Goal: Transaction & Acquisition: Download file/media

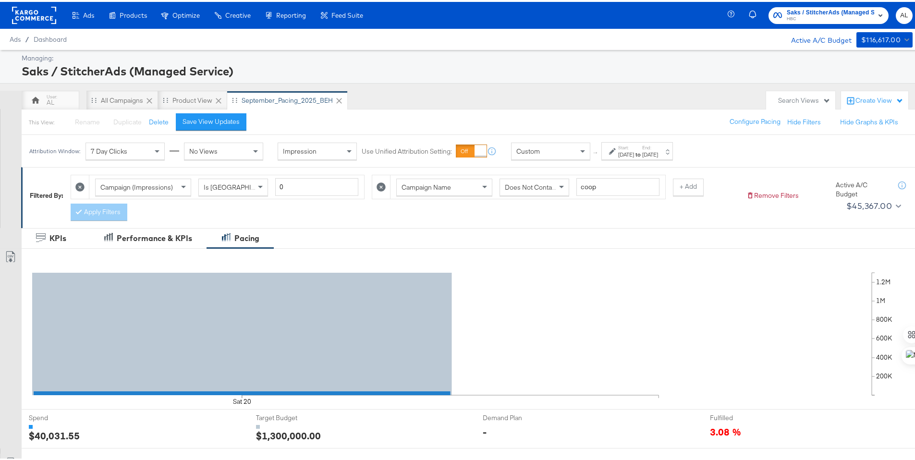
click at [38, 17] on rect at bounding box center [34, 13] width 44 height 17
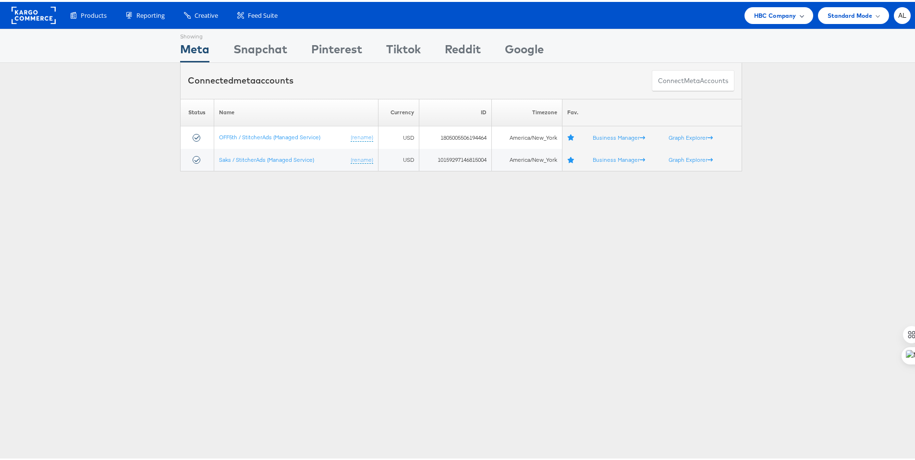
click at [760, 14] on span "HBC Company" at bounding box center [775, 14] width 42 height 10
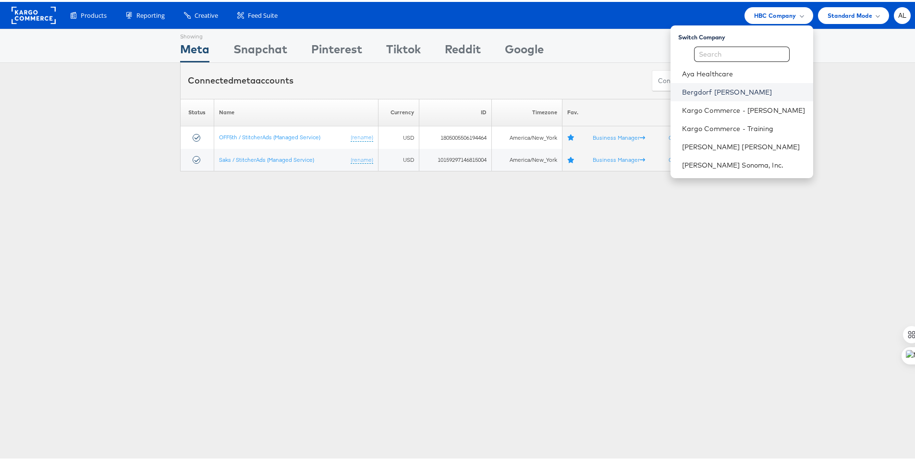
click at [703, 93] on link "Bergdorf [PERSON_NAME]" at bounding box center [744, 91] width 124 height 10
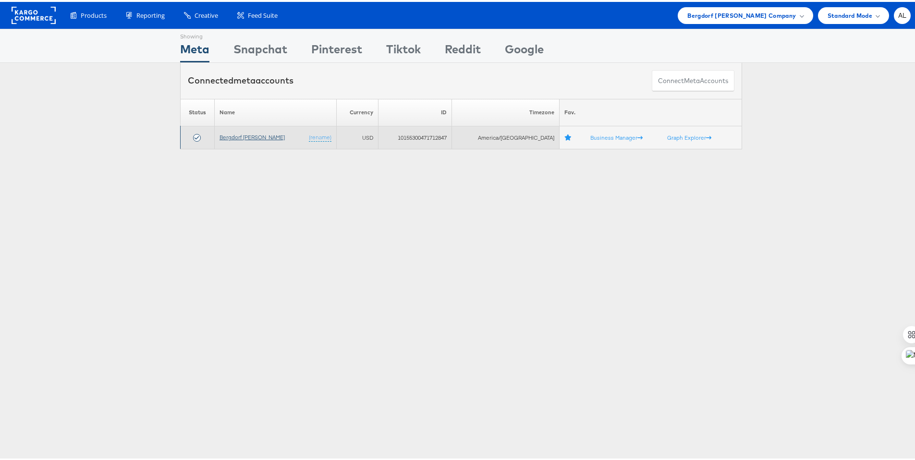
click at [244, 138] on link "Bergdorf [PERSON_NAME]" at bounding box center [252, 135] width 65 height 7
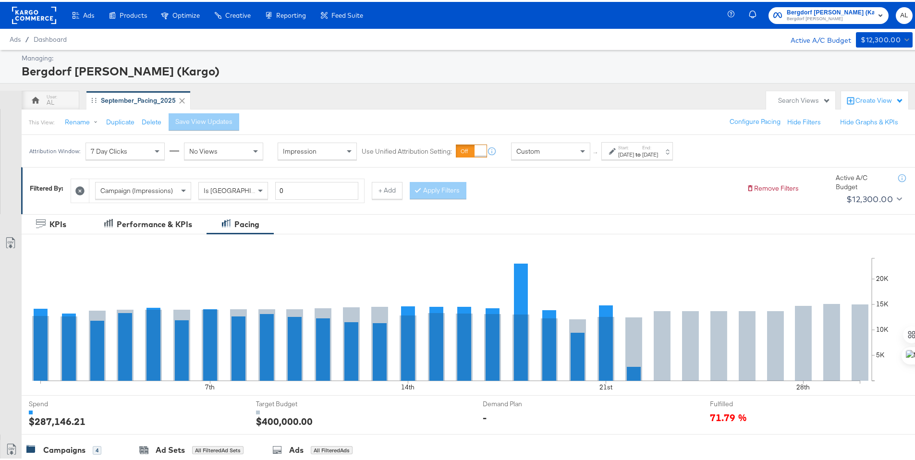
click at [610, 151] on icon at bounding box center [612, 150] width 7 height 7
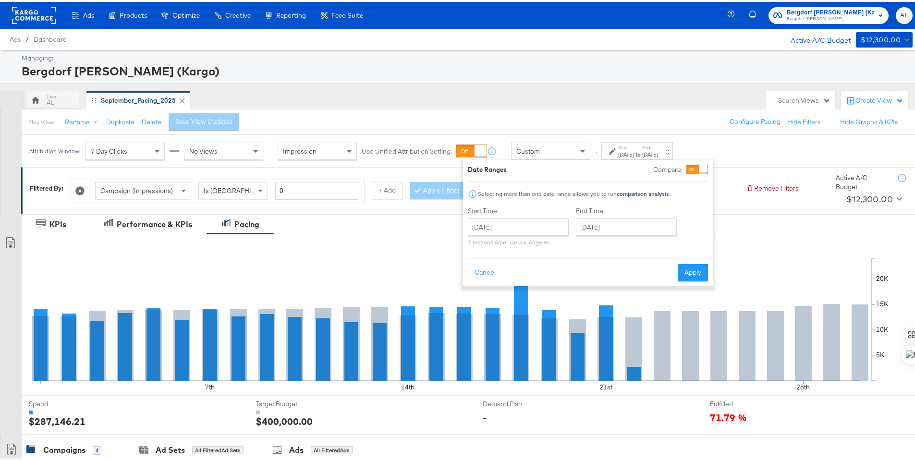
click at [530, 216] on div "Start Time: [DATE] ‹ [DATE] › Su Mo Tu We Th Fr Sa 31 1 2 3 4 5 6 7 8 9 10 11 1…" at bounding box center [518, 227] width 101 height 44
click at [533, 220] on input "September 1st 2025" at bounding box center [518, 225] width 101 height 17
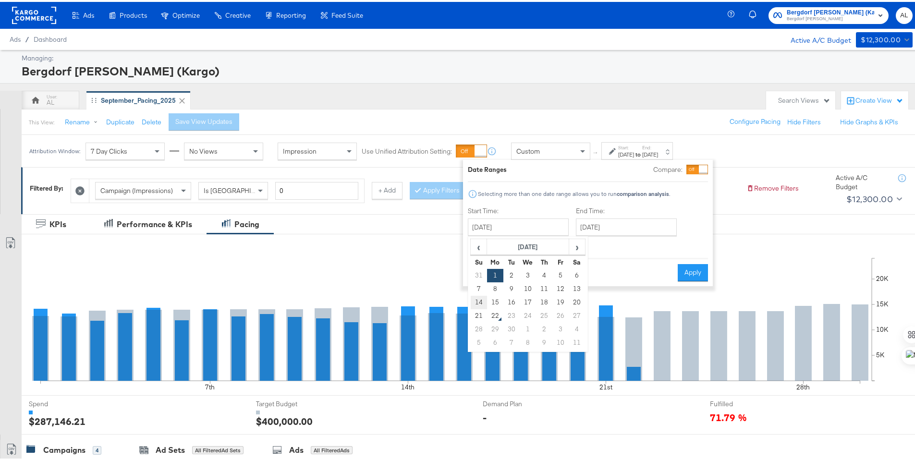
click at [478, 304] on td "14" at bounding box center [479, 300] width 16 height 13
type input "September 14th 2025"
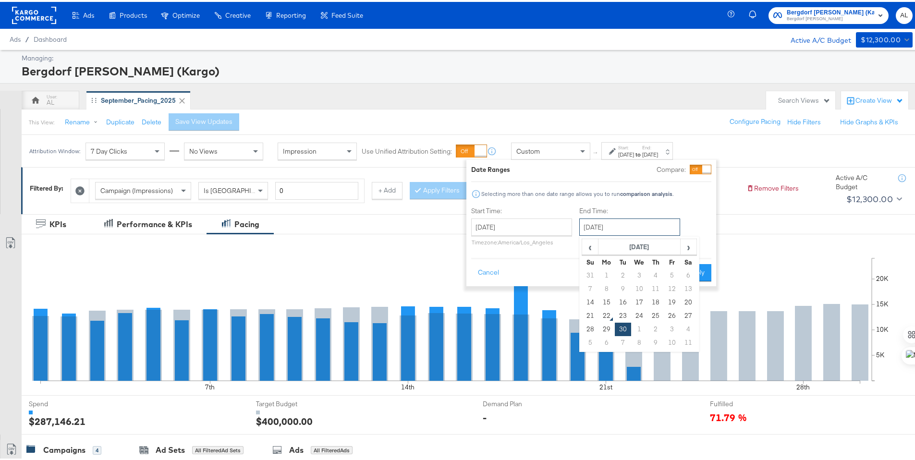
click at [631, 223] on input "September 30th 2025" at bounding box center [630, 225] width 101 height 17
click at [688, 303] on td "20" at bounding box center [688, 300] width 16 height 13
type input "September 20th 2025"
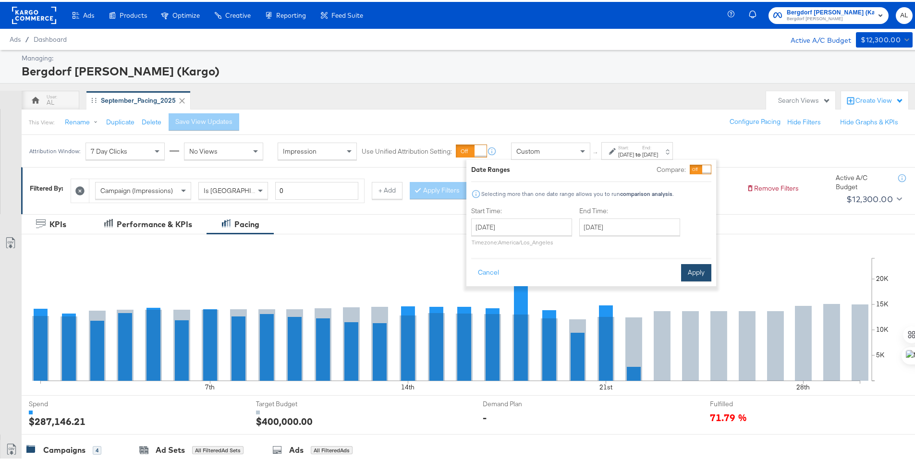
click at [701, 271] on button "Apply" at bounding box center [696, 270] width 30 height 17
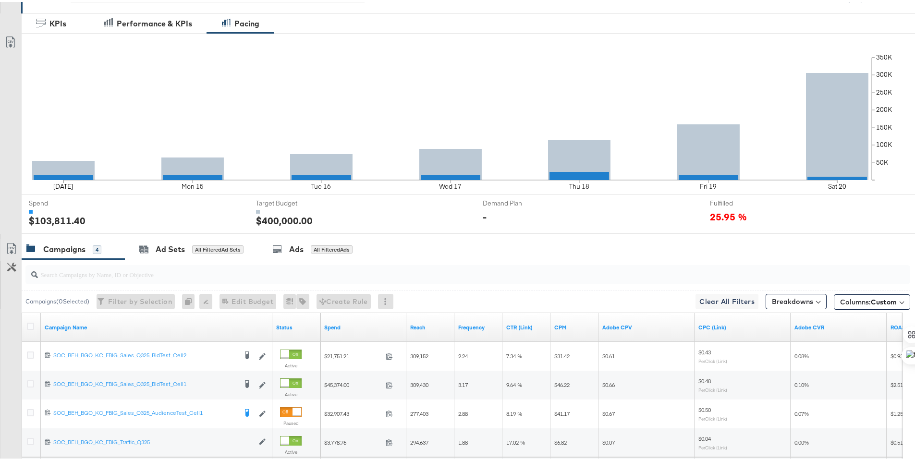
scroll to position [296, 0]
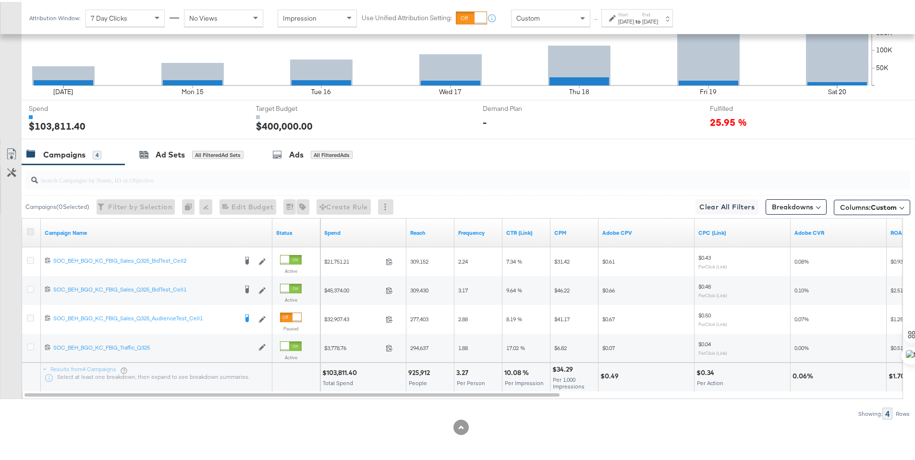
click at [31, 228] on icon at bounding box center [30, 229] width 7 height 7
click at [0, 0] on input "checkbox" at bounding box center [0, 0] width 0 height 0
click at [844, 209] on span "Columns: Custom" at bounding box center [869, 206] width 57 height 10
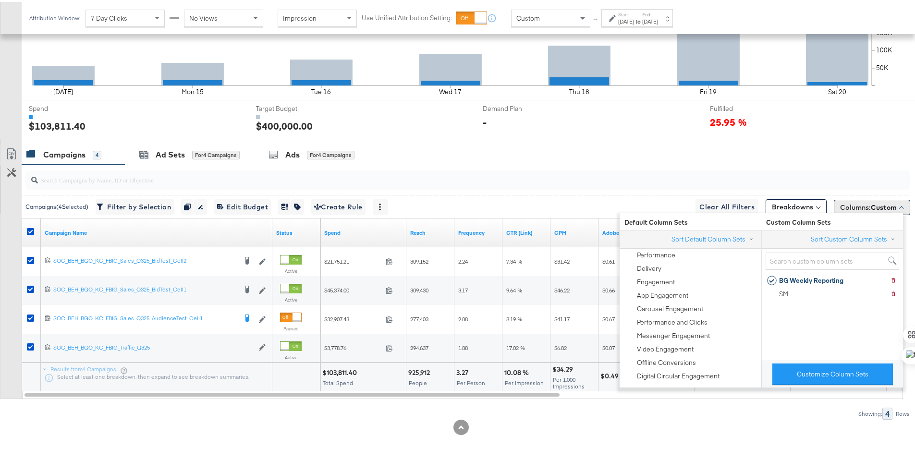
click at [844, 209] on span "Columns: Custom" at bounding box center [869, 206] width 57 height 10
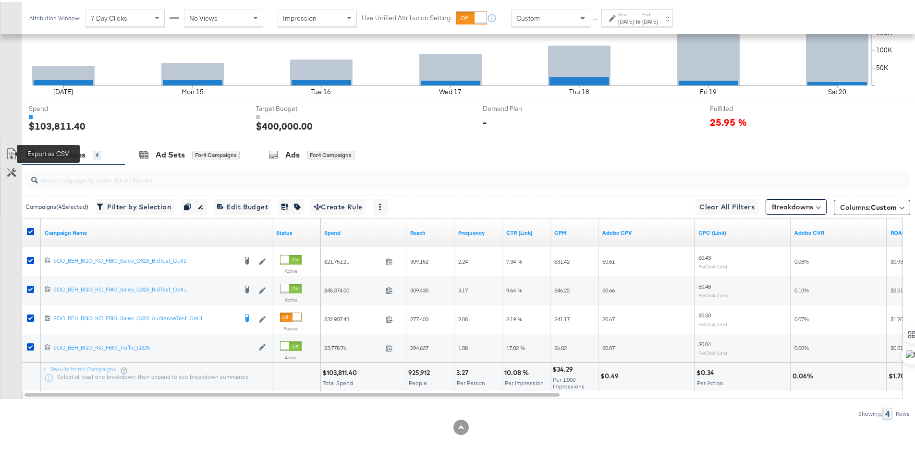
click at [15, 149] on icon at bounding box center [12, 153] width 12 height 12
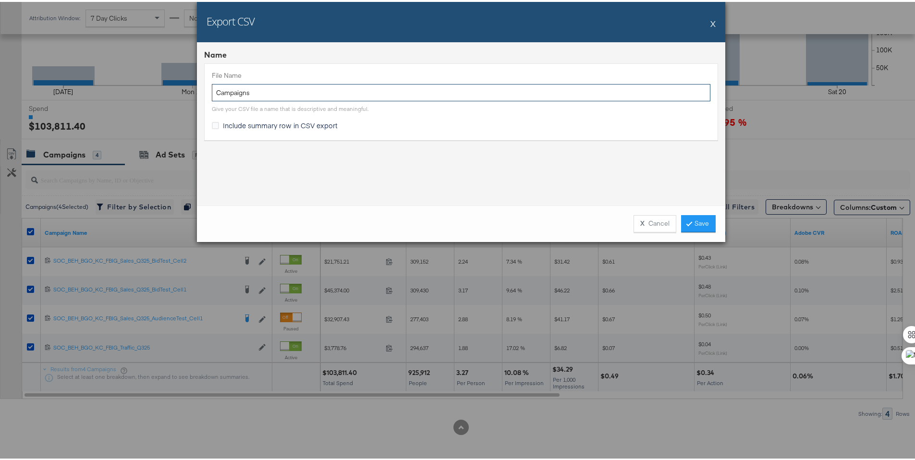
click at [212, 93] on input "Campaigns" at bounding box center [461, 91] width 499 height 18
type input "BG ALL Campaigns"
click at [212, 124] on icon at bounding box center [215, 123] width 7 height 7
click at [0, 0] on input "Include summary row in CSV export" at bounding box center [0, 0] width 0 height 0
click at [691, 219] on link "Save" at bounding box center [698, 221] width 35 height 17
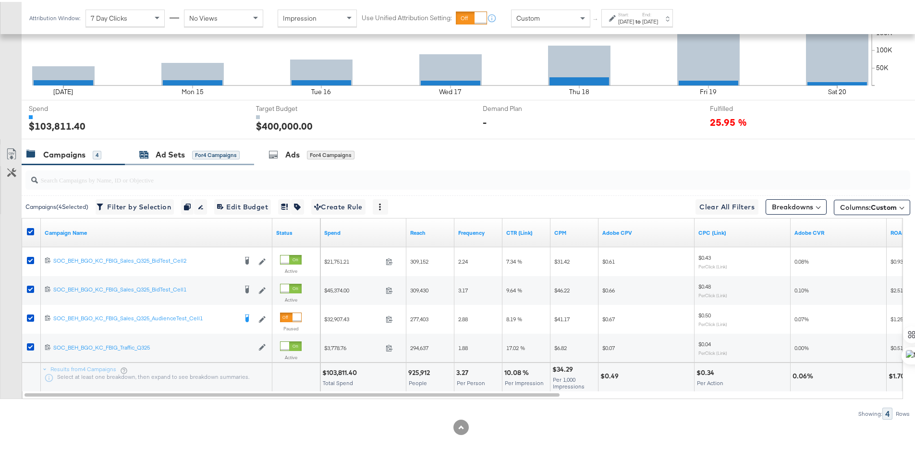
click at [159, 157] on div "Ad Sets" at bounding box center [170, 153] width 29 height 11
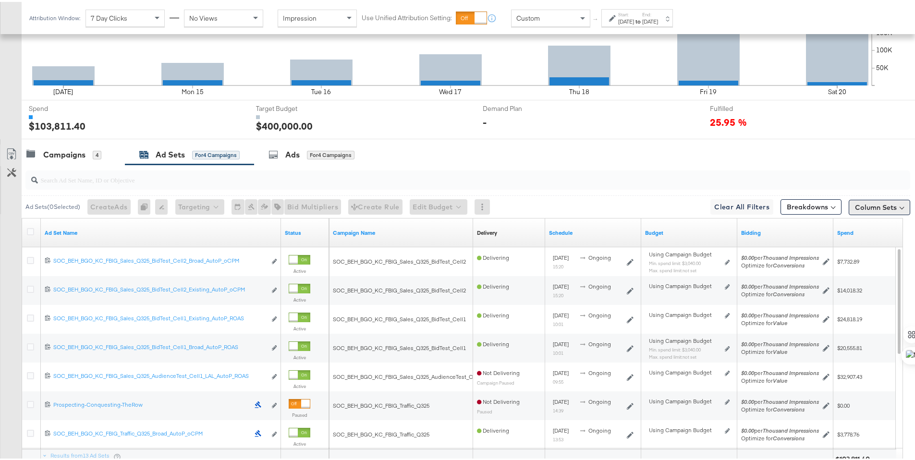
click at [874, 208] on button "Column Sets" at bounding box center [880, 205] width 62 height 15
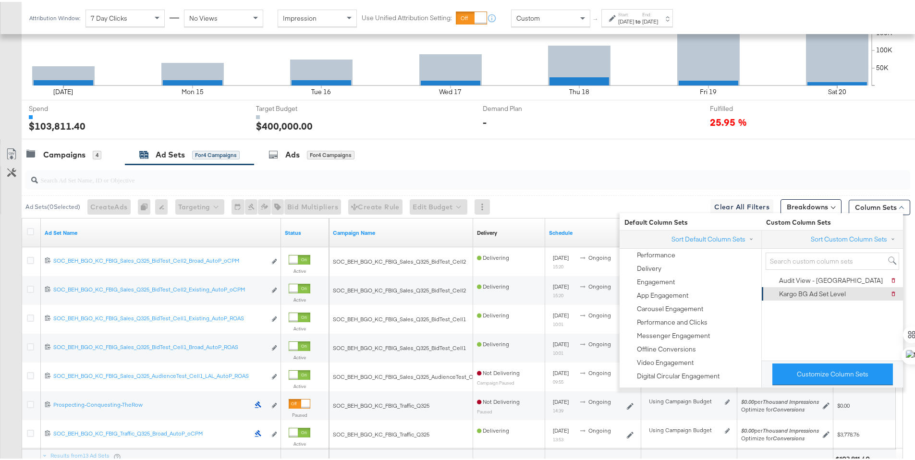
click at [855, 292] on div "Kargo BG Ad Set Level Delete Kargo BG Ad Set Level" at bounding box center [831, 291] width 129 height 13
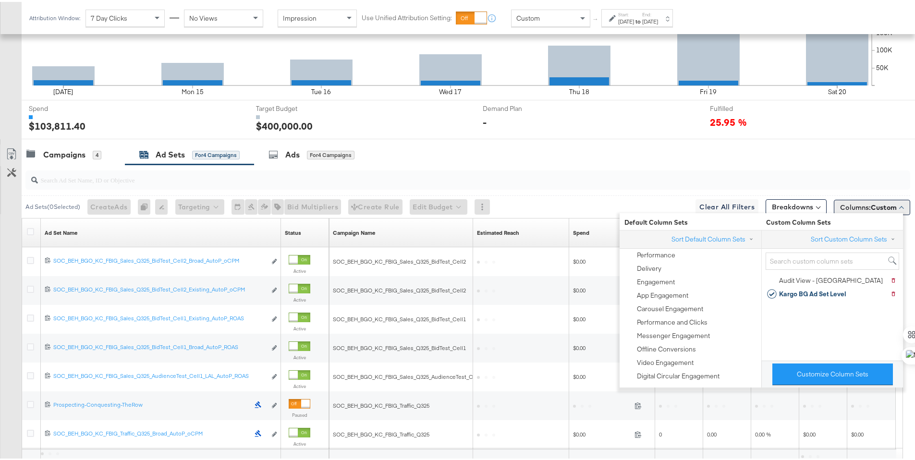
click at [871, 200] on button "Columns: Custom" at bounding box center [872, 205] width 76 height 15
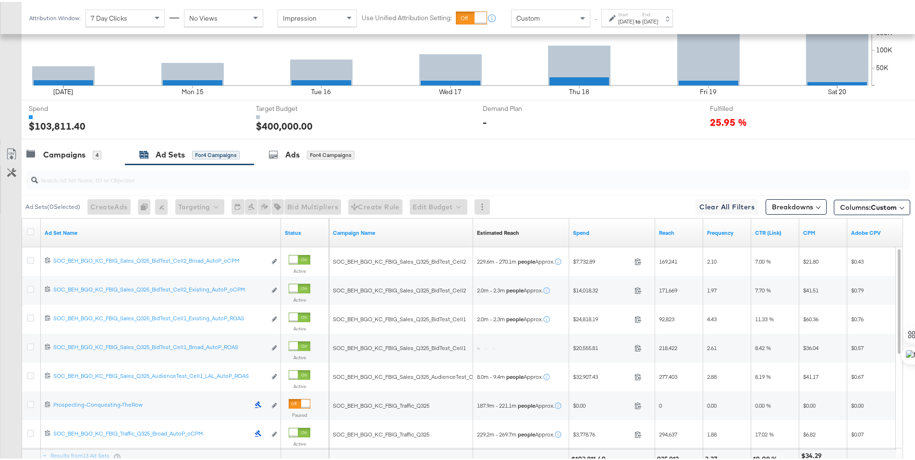
click at [33, 225] on div at bounding box center [32, 231] width 18 height 17
click at [30, 230] on icon at bounding box center [30, 229] width 7 height 7
click at [0, 0] on input "checkbox" at bounding box center [0, 0] width 0 height 0
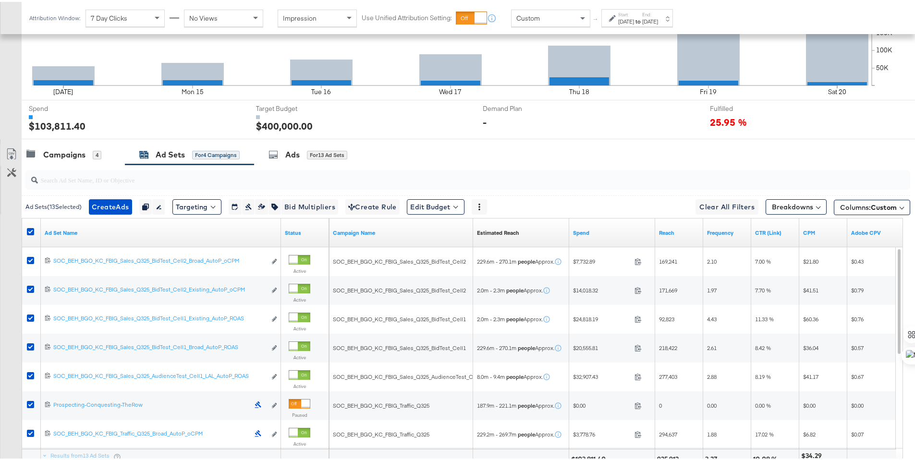
click at [7, 159] on link "Export as CSV" at bounding box center [11, 154] width 22 height 22
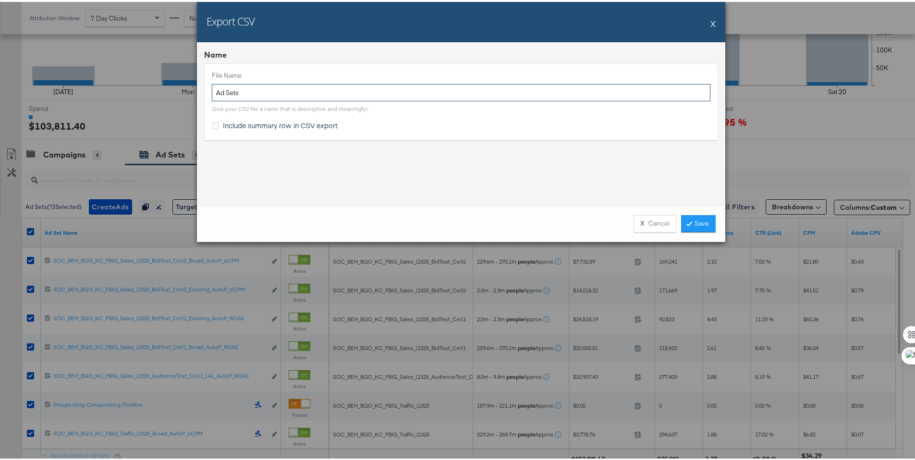
click at [213, 95] on input "Ad Sets" at bounding box center [461, 91] width 499 height 18
click at [213, 92] on input "Ad Sets" at bounding box center [461, 91] width 499 height 18
type input "BG ALL Ad Sets"
click at [223, 123] on span "Include summary row in CSV export" at bounding box center [280, 124] width 115 height 10
click at [0, 0] on input "Include summary row in CSV export" at bounding box center [0, 0] width 0 height 0
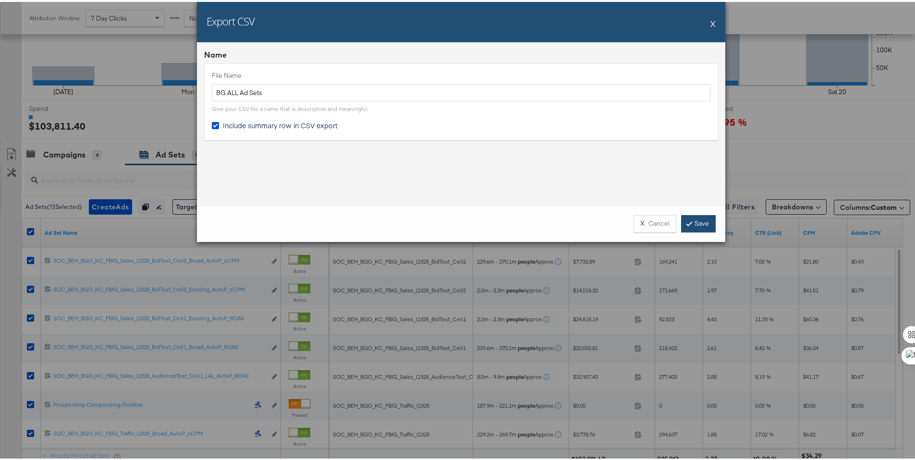
click at [702, 226] on link "Save" at bounding box center [698, 221] width 35 height 17
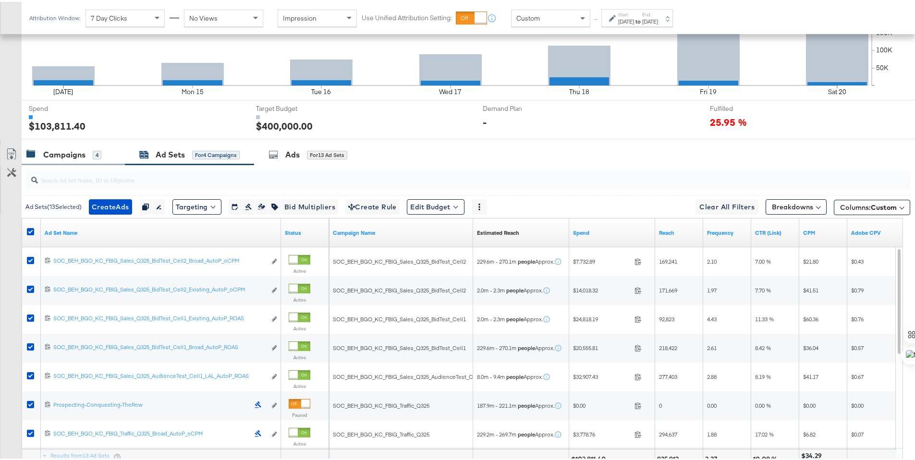
click at [56, 146] on div "Campaigns 4" at bounding box center [73, 153] width 103 height 21
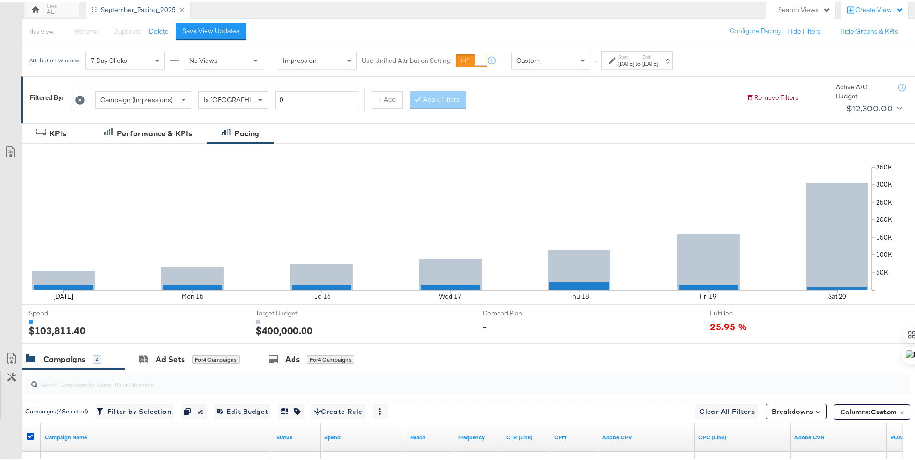
scroll to position [0, 0]
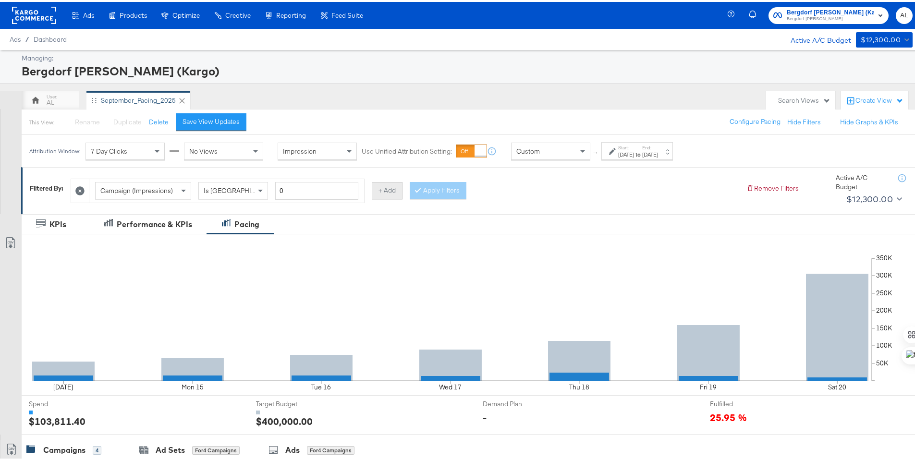
click at [383, 191] on button "+ Add" at bounding box center [387, 188] width 31 height 17
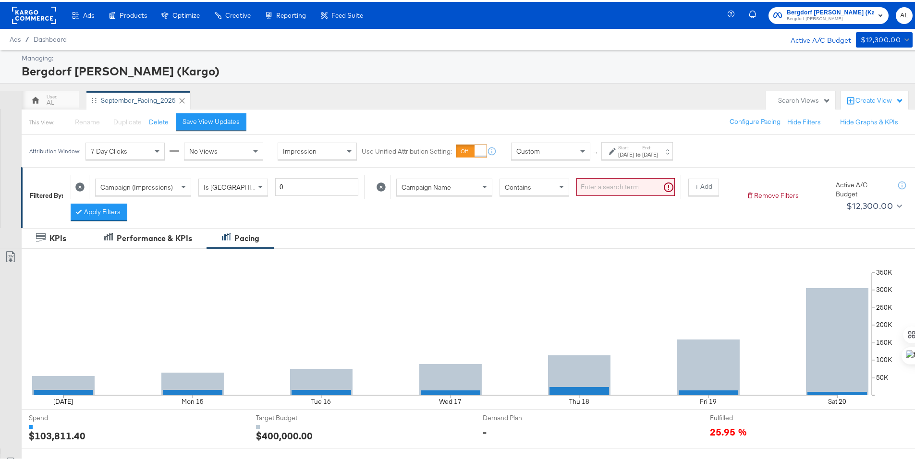
click at [552, 187] on div "Contains" at bounding box center [534, 185] width 69 height 16
click at [603, 186] on input "search" at bounding box center [626, 185] width 99 height 18
type input "traffic"
click at [100, 209] on button "Apply Filters" at bounding box center [99, 210] width 57 height 17
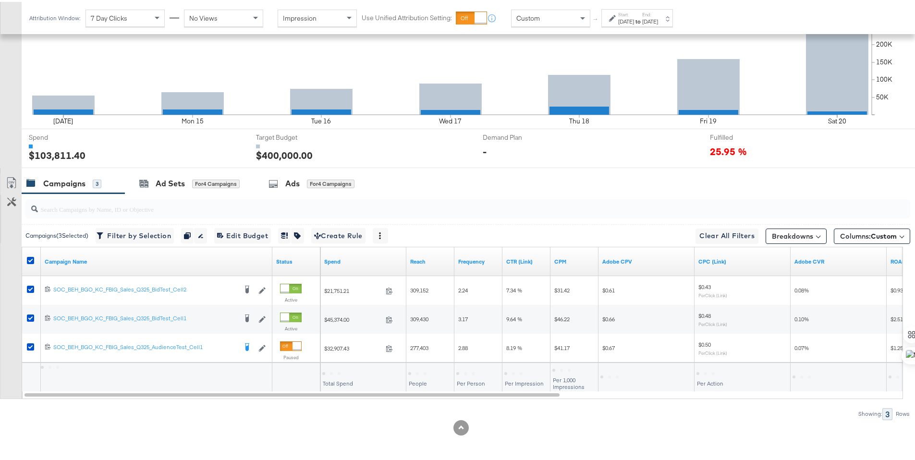
scroll to position [281, 0]
click at [27, 258] on icon at bounding box center [30, 258] width 7 height 7
click at [0, 0] on input "checkbox" at bounding box center [0, 0] width 0 height 0
click at [31, 257] on icon at bounding box center [30, 258] width 7 height 7
click at [0, 0] on input "checkbox" at bounding box center [0, 0] width 0 height 0
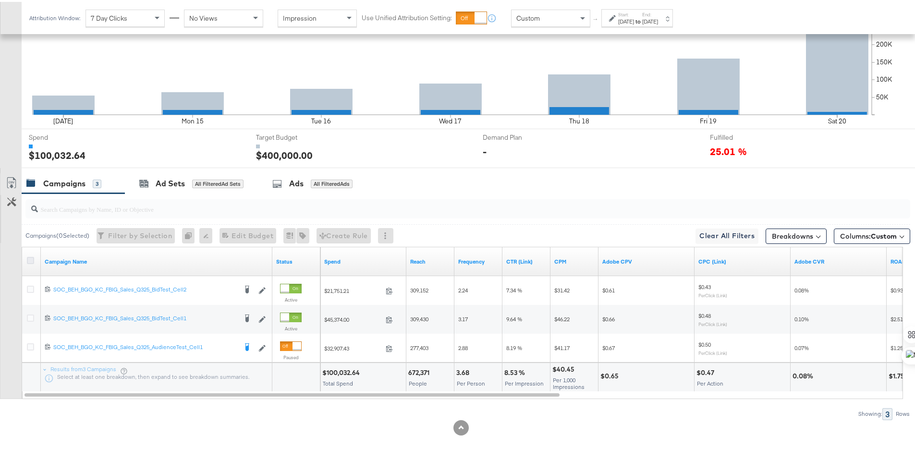
click at [31, 257] on icon at bounding box center [30, 258] width 7 height 7
click at [0, 0] on input "checkbox" at bounding box center [0, 0] width 0 height 0
click at [10, 181] on icon at bounding box center [12, 181] width 12 height 12
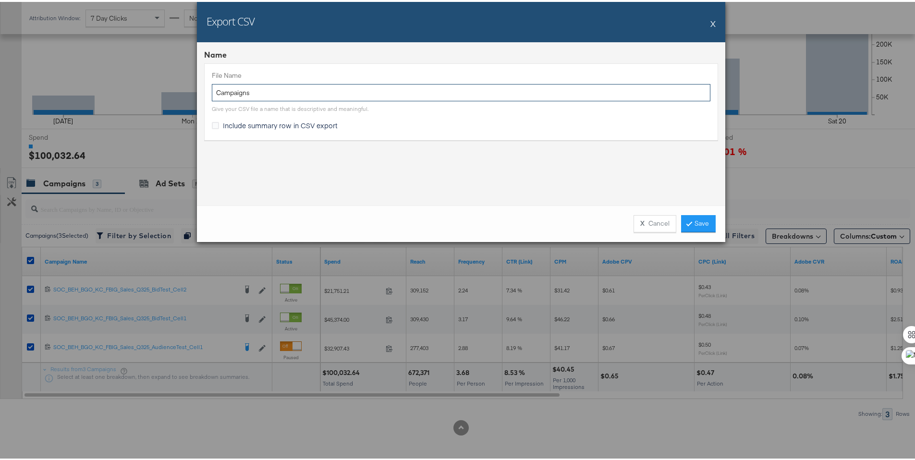
click at [213, 86] on input "Campaigns" at bounding box center [461, 91] width 499 height 18
type input "BG CONV Campaigns"
click at [230, 126] on span "Include summary row in CSV export" at bounding box center [280, 124] width 115 height 10
click at [0, 0] on input "Include summary row in CSV export" at bounding box center [0, 0] width 0 height 0
click at [685, 225] on link "Save" at bounding box center [698, 221] width 35 height 17
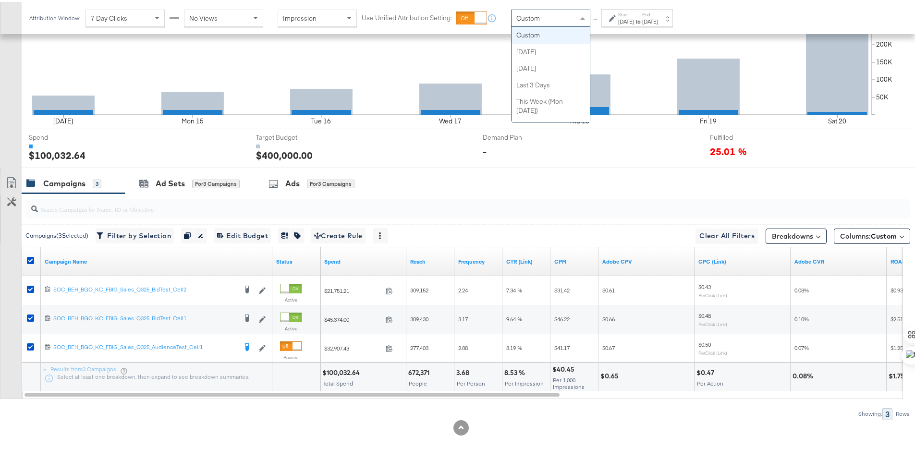
click at [581, 16] on span at bounding box center [583, 16] width 5 height 2
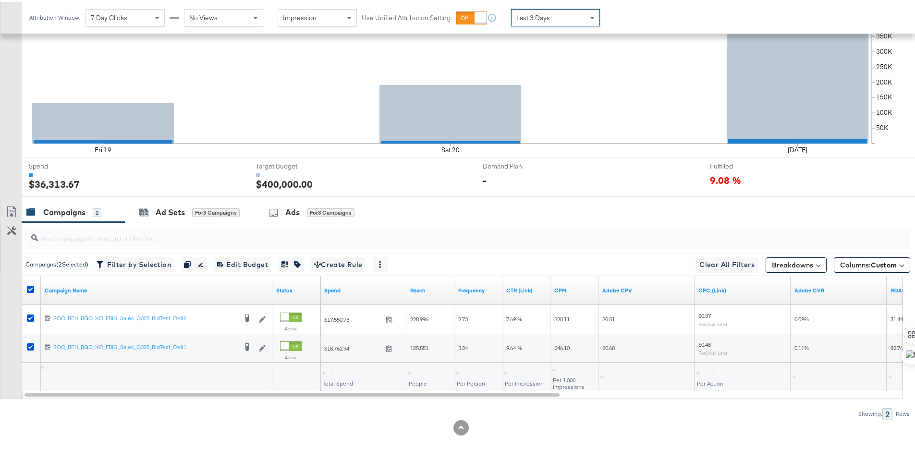
scroll to position [251, 0]
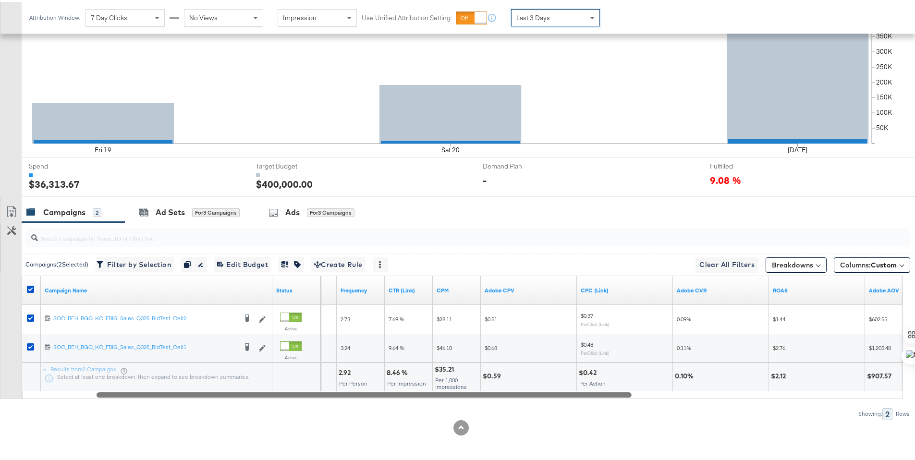
drag, startPoint x: 359, startPoint y: 394, endPoint x: 431, endPoint y: 396, distance: 72.1
click at [431, 396] on div at bounding box center [364, 393] width 535 height 8
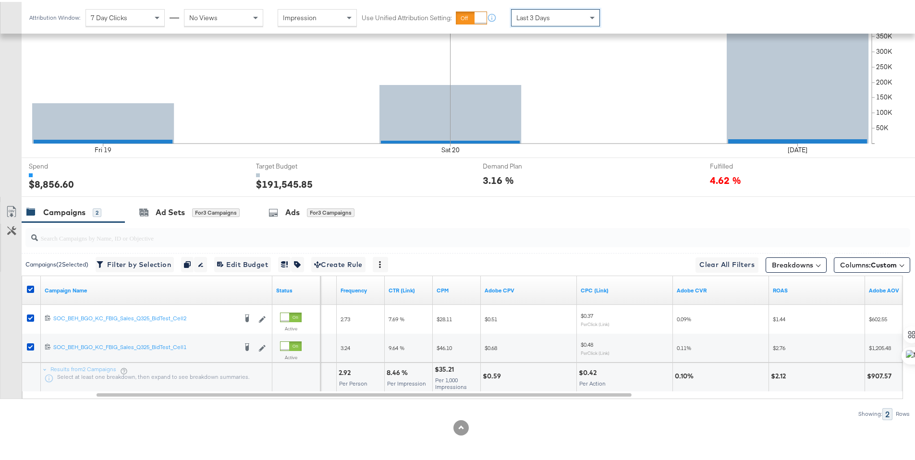
scroll to position [0, 0]
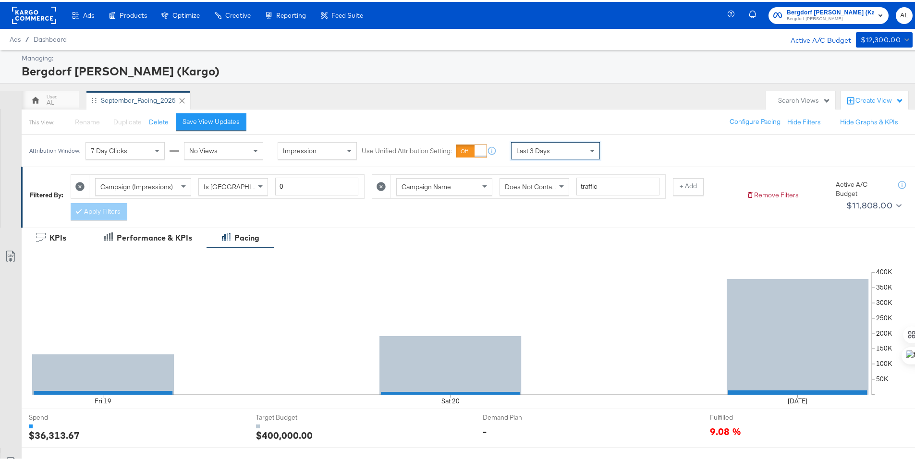
click at [378, 186] on icon at bounding box center [381, 184] width 9 height 9
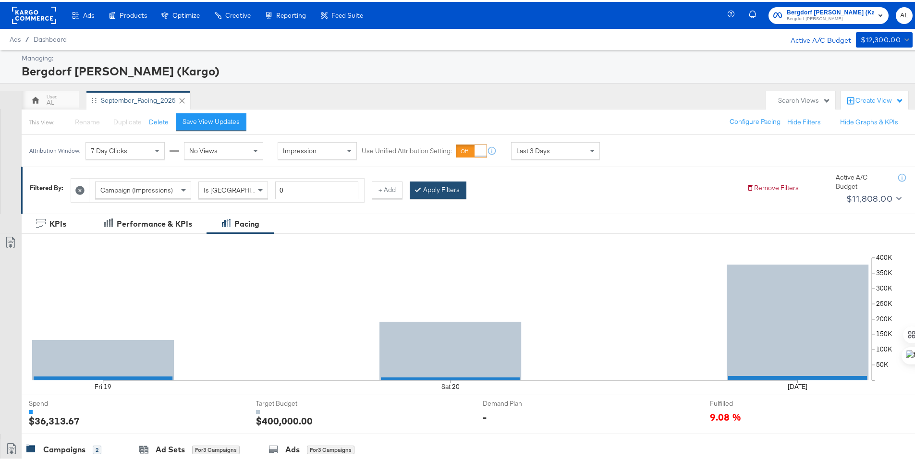
click at [419, 191] on div at bounding box center [420, 188] width 7 height 9
click at [32, 16] on rect at bounding box center [34, 13] width 44 height 17
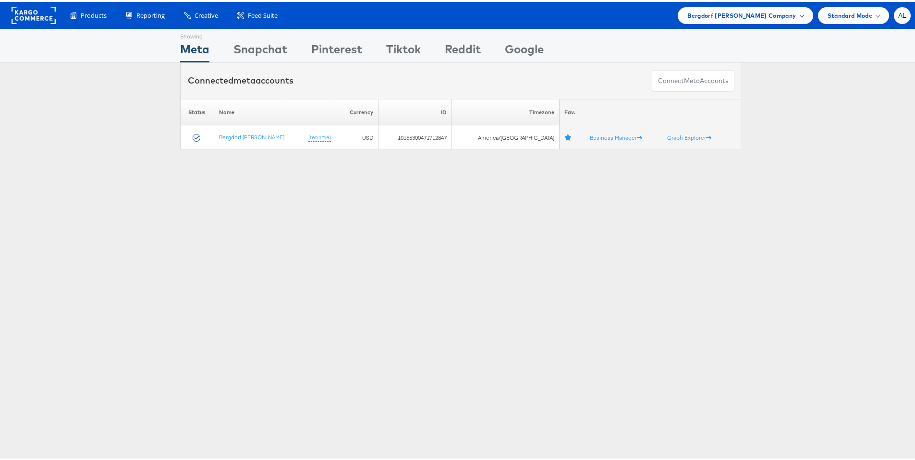
click at [747, 14] on span "Bergdorf Goodman Company" at bounding box center [742, 14] width 109 height 10
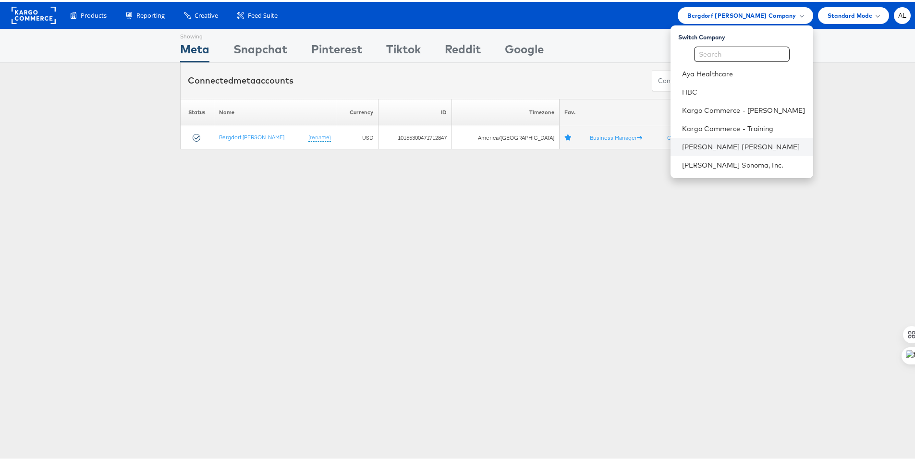
click at [717, 137] on li "Neiman Marcus" at bounding box center [742, 145] width 143 height 18
click at [703, 143] on link "Neiman Marcus" at bounding box center [744, 145] width 124 height 10
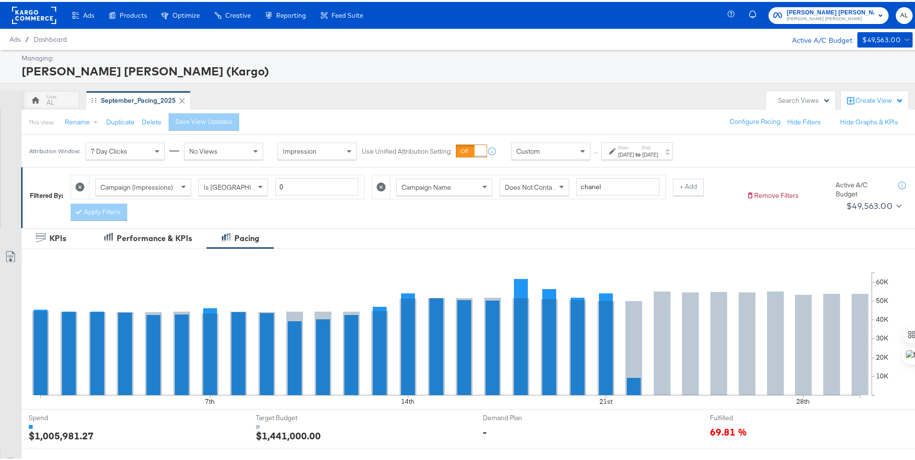
click at [578, 152] on span at bounding box center [584, 149] width 12 height 16
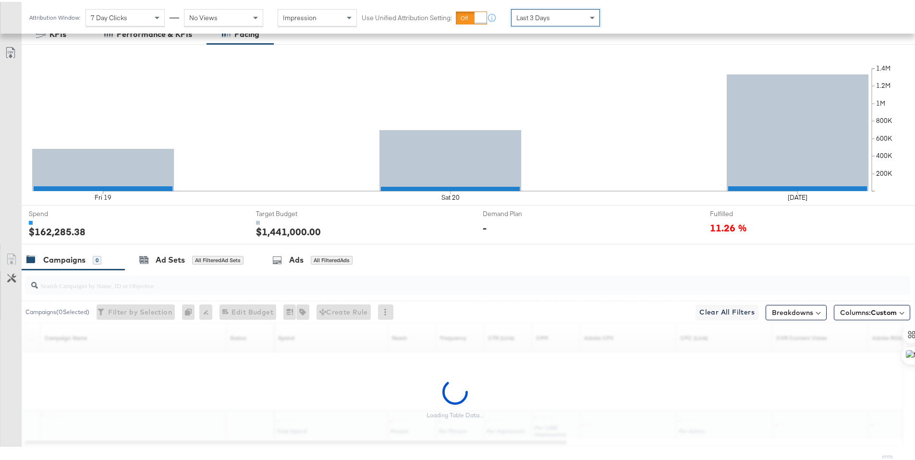
scroll to position [251, 0]
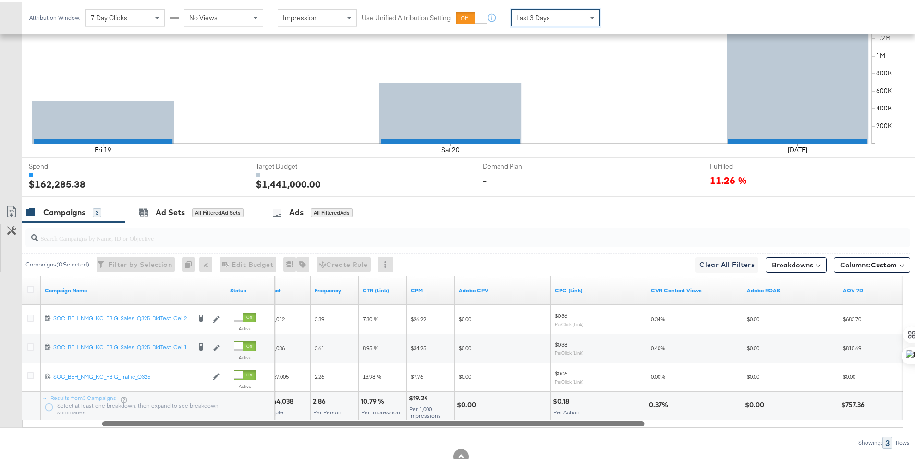
drag, startPoint x: 491, startPoint y: 420, endPoint x: 569, endPoint y: 425, distance: 77.5
click at [569, 425] on div at bounding box center [373, 422] width 543 height 8
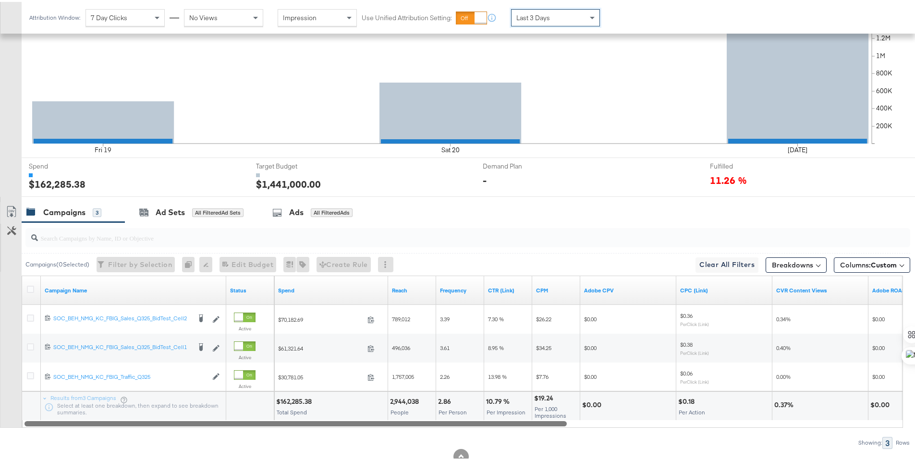
drag, startPoint x: 569, startPoint y: 425, endPoint x: 340, endPoint y: 413, distance: 229.0
click at [340, 413] on div "Campaign Name Status Spend Reach Frequency CTR (Link) CPM Adobe CPV CPC (Link) …" at bounding box center [463, 350] width 882 height 152
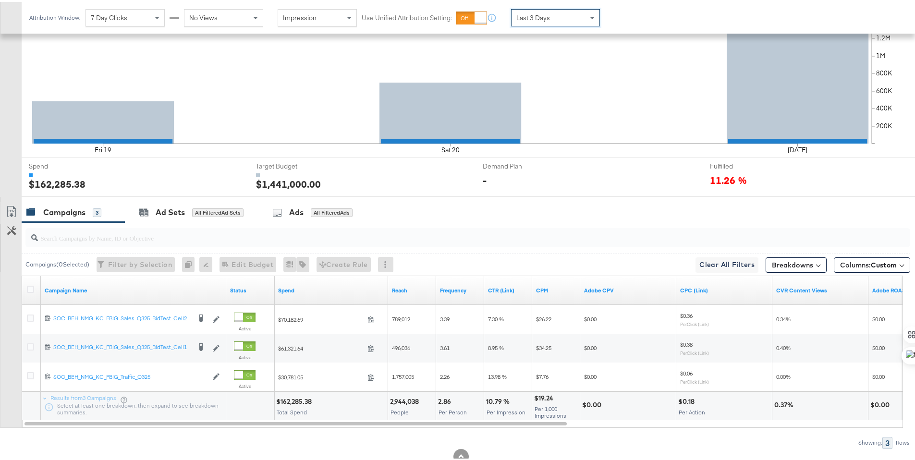
click at [571, 20] on div "Last 3 Days" at bounding box center [556, 16] width 88 height 16
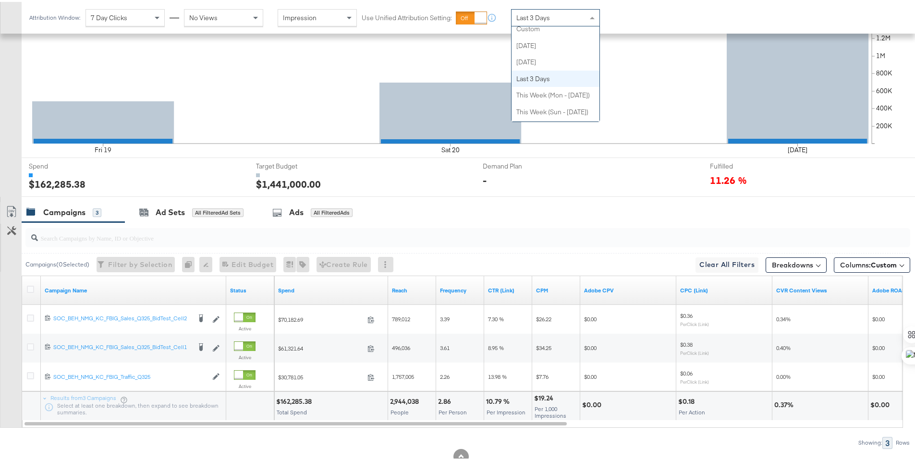
scroll to position [0, 0]
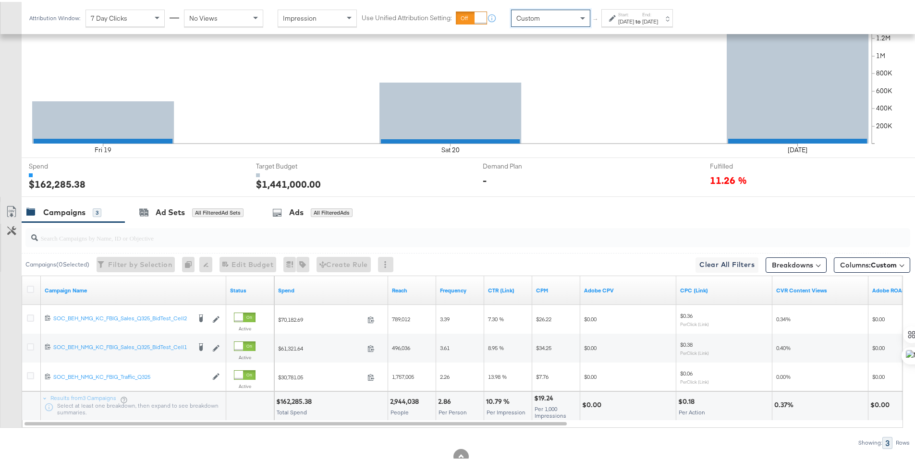
click at [625, 22] on div "Sep 22nd 2025" at bounding box center [626, 20] width 16 height 8
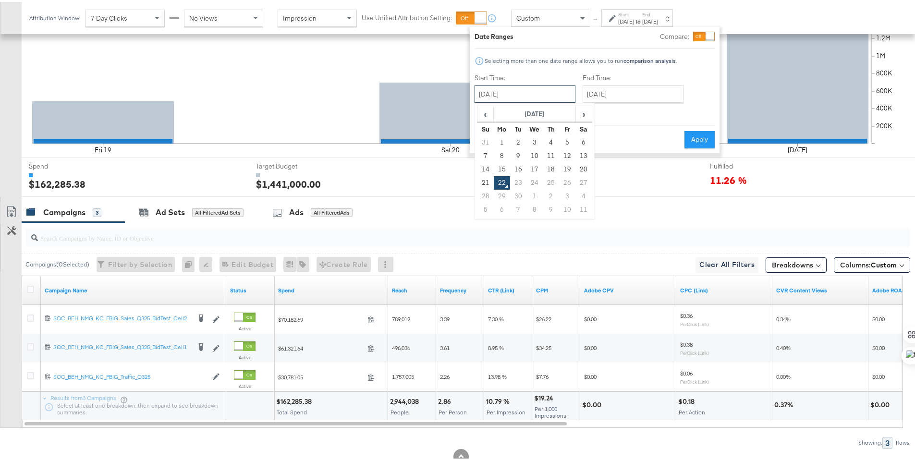
click at [564, 94] on input "September 22nd 2025" at bounding box center [525, 92] width 101 height 17
click at [487, 164] on td "14" at bounding box center [486, 167] width 16 height 13
type input "September 14th 2025"
click at [617, 96] on input "September 22nd 2025" at bounding box center [631, 92] width 101 height 17
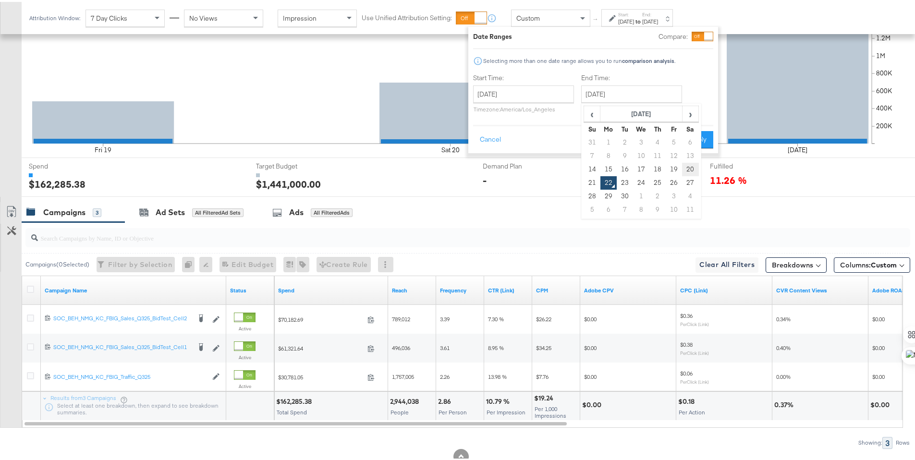
click at [684, 165] on td "20" at bounding box center [690, 167] width 16 height 13
type input "September 20th 2025"
click at [698, 139] on button "Apply" at bounding box center [696, 137] width 30 height 17
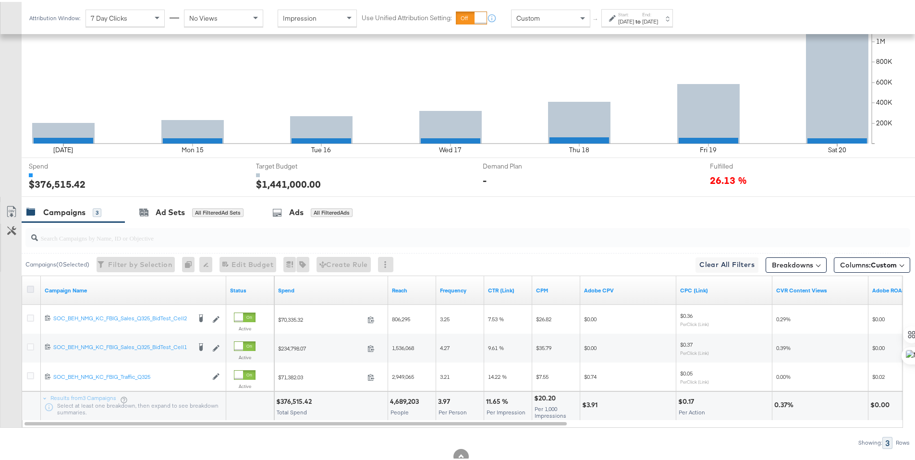
click at [32, 287] on icon at bounding box center [30, 287] width 7 height 7
click at [0, 0] on input "checkbox" at bounding box center [0, 0] width 0 height 0
click at [13, 213] on icon at bounding box center [12, 210] width 12 height 12
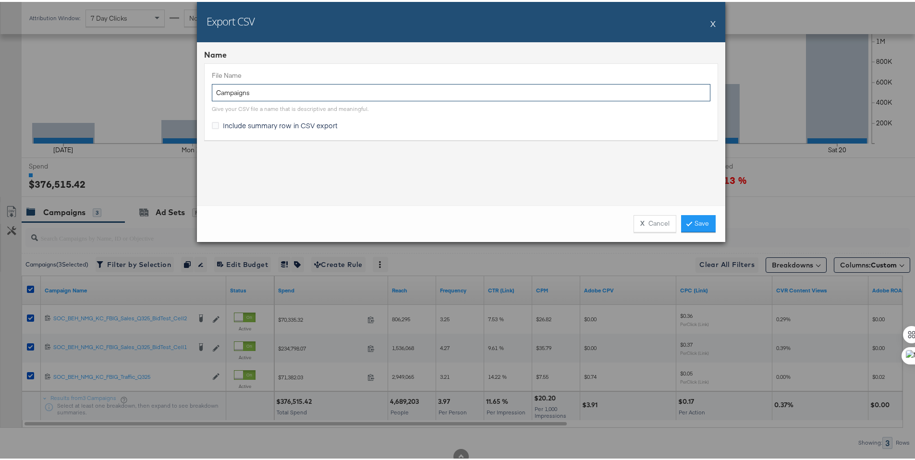
click at [212, 95] on input "Campaigns" at bounding box center [461, 91] width 499 height 18
type input "NM ALL Campaigns"
click at [218, 121] on label "Include summary row in CSV export" at bounding box center [277, 124] width 130 height 10
click at [0, 0] on input "Include summary row in CSV export" at bounding box center [0, 0] width 0 height 0
click at [704, 222] on link "Save" at bounding box center [698, 221] width 35 height 17
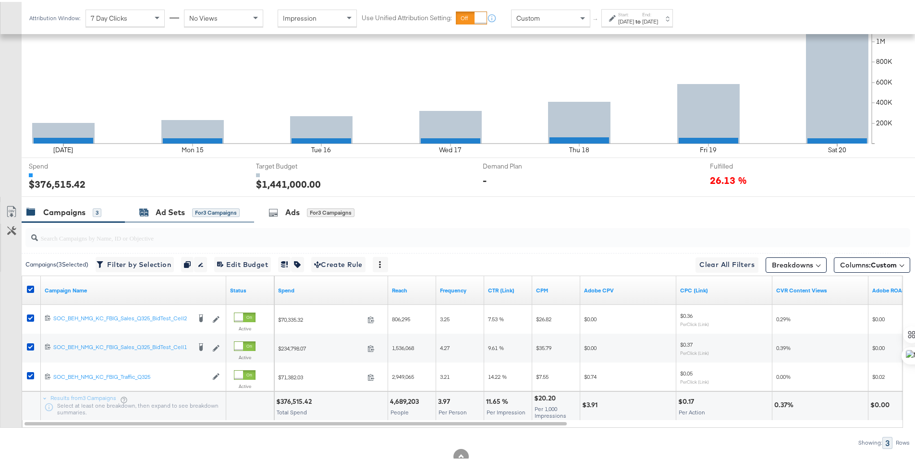
click at [164, 214] on div "Ad Sets" at bounding box center [170, 210] width 29 height 11
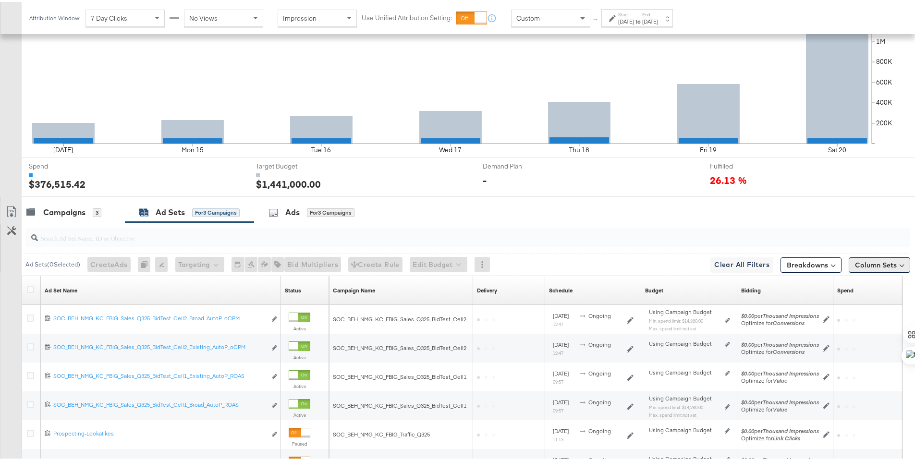
click at [865, 261] on button "Column Sets" at bounding box center [880, 263] width 62 height 15
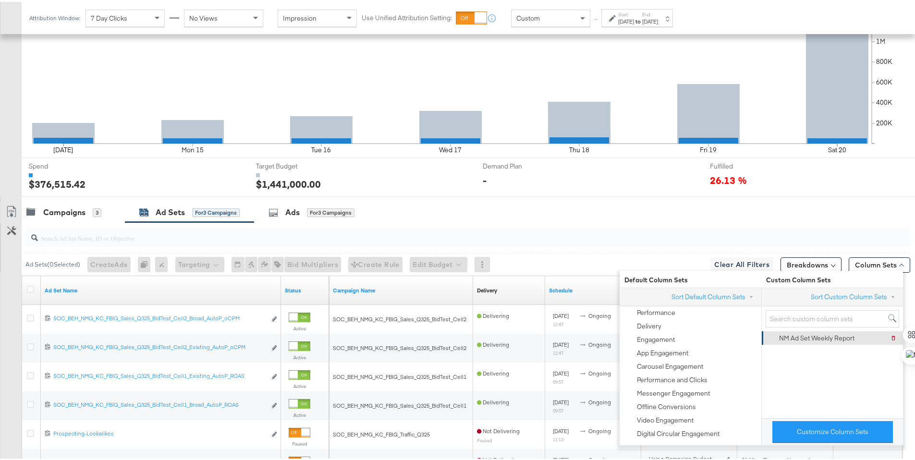
click at [850, 336] on div "NM Ad Set Weekly Report" at bounding box center [816, 336] width 75 height 9
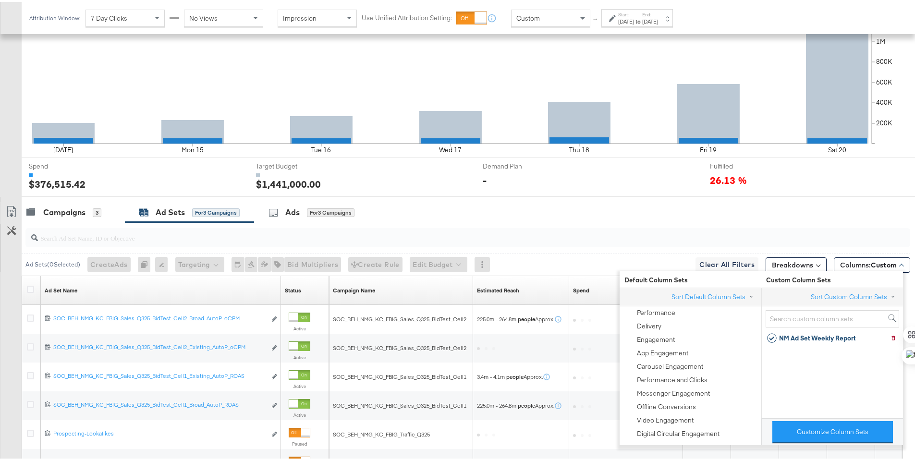
click at [876, 179] on div "26.13 %" at bounding box center [813, 179] width 206 height 14
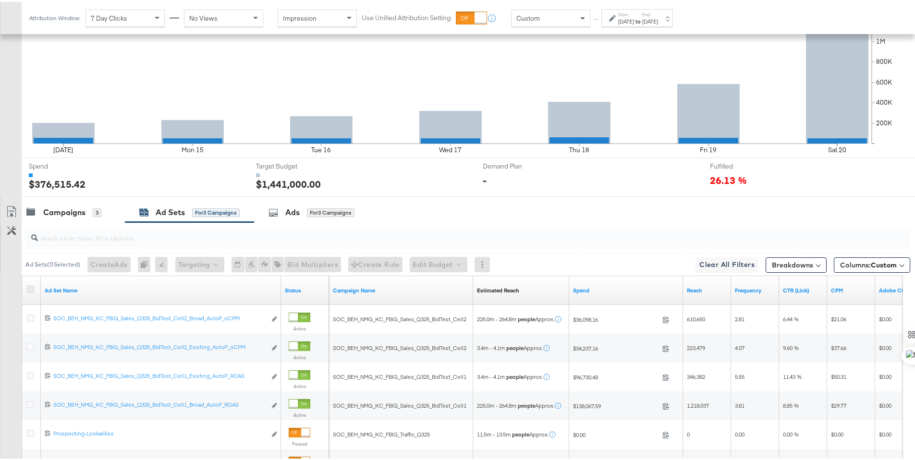
click at [31, 288] on icon at bounding box center [30, 287] width 7 height 7
click at [0, 0] on input "checkbox" at bounding box center [0, 0] width 0 height 0
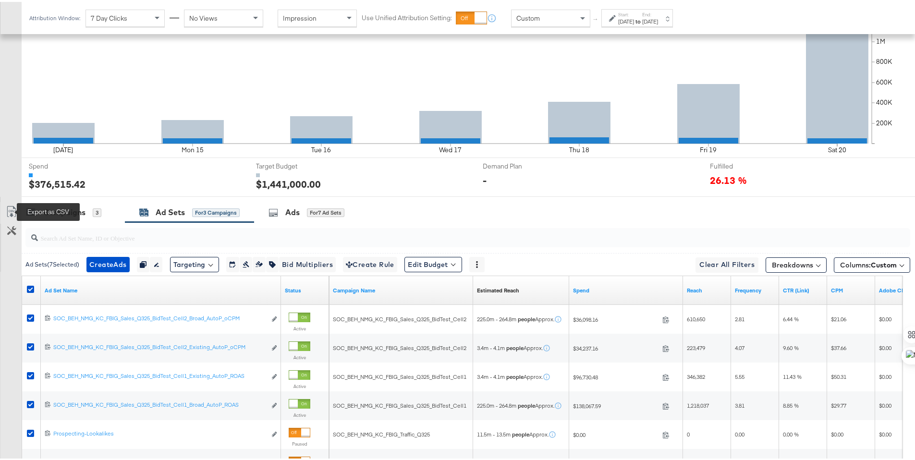
click at [14, 213] on icon at bounding box center [12, 210] width 12 height 12
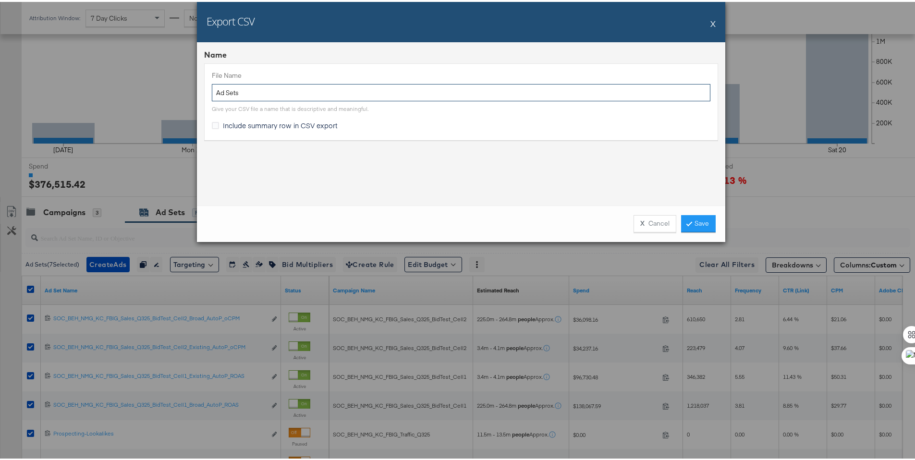
click at [214, 92] on input "Ad Sets" at bounding box center [461, 91] width 499 height 18
type input "NM Ad Sets"
click at [223, 123] on span "Include summary row in CSV export" at bounding box center [280, 124] width 115 height 10
click at [0, 0] on input "Include summary row in CSV export" at bounding box center [0, 0] width 0 height 0
click at [705, 223] on link "Save" at bounding box center [698, 221] width 35 height 17
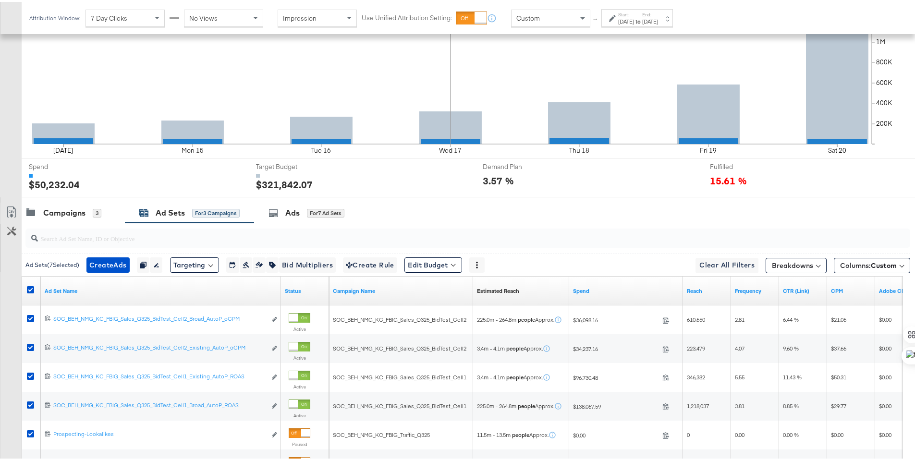
scroll to position [252, 0]
click at [74, 215] on div "Campaigns" at bounding box center [64, 210] width 42 height 11
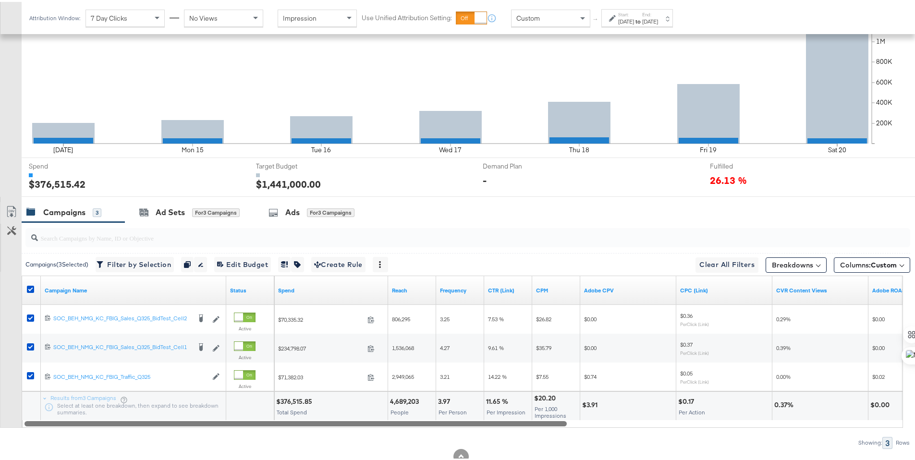
click at [299, 422] on div at bounding box center [296, 422] width 543 height 8
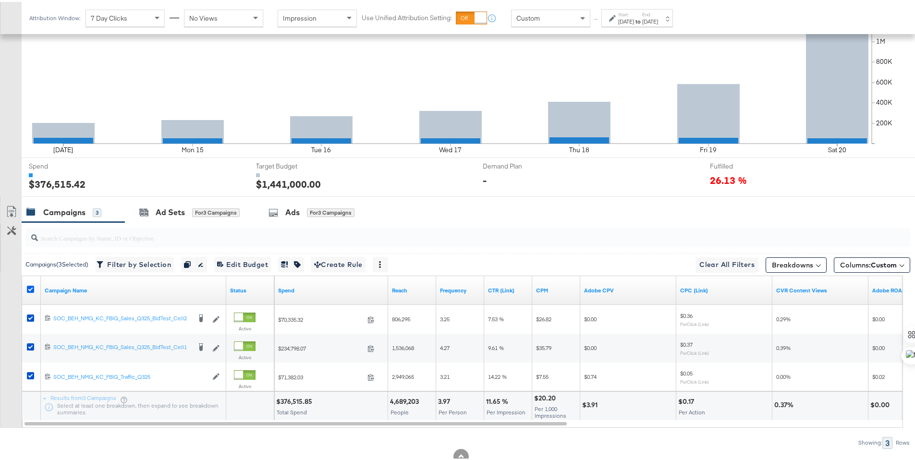
click at [30, 287] on icon at bounding box center [30, 287] width 7 height 7
click at [0, 0] on input "checkbox" at bounding box center [0, 0] width 0 height 0
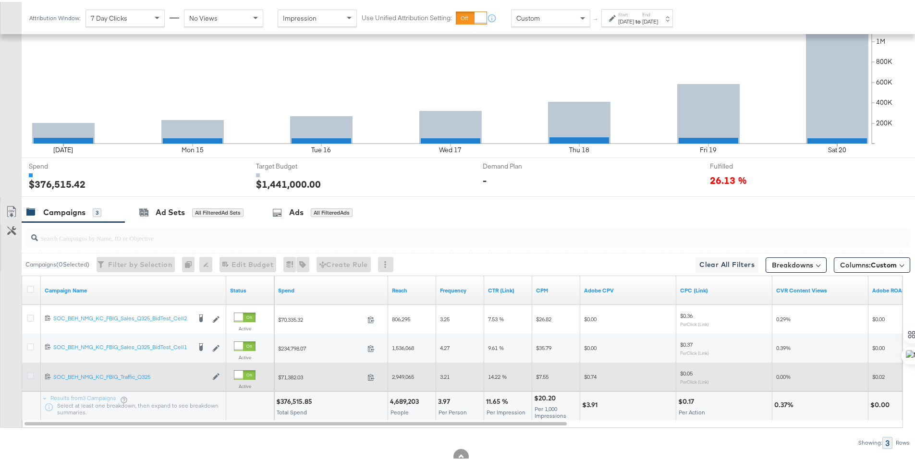
click at [31, 376] on icon at bounding box center [30, 374] width 7 height 7
click at [0, 0] on input "checkbox" at bounding box center [0, 0] width 0 height 0
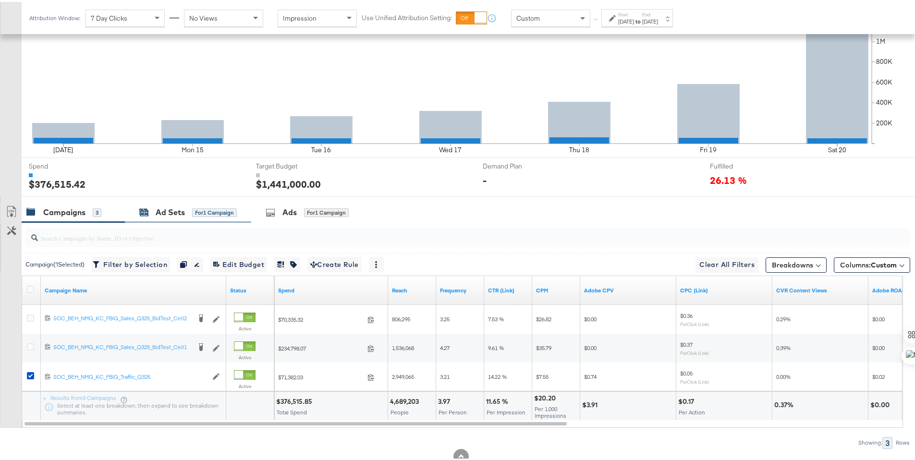
click at [157, 214] on div "Ad Sets" at bounding box center [170, 210] width 29 height 11
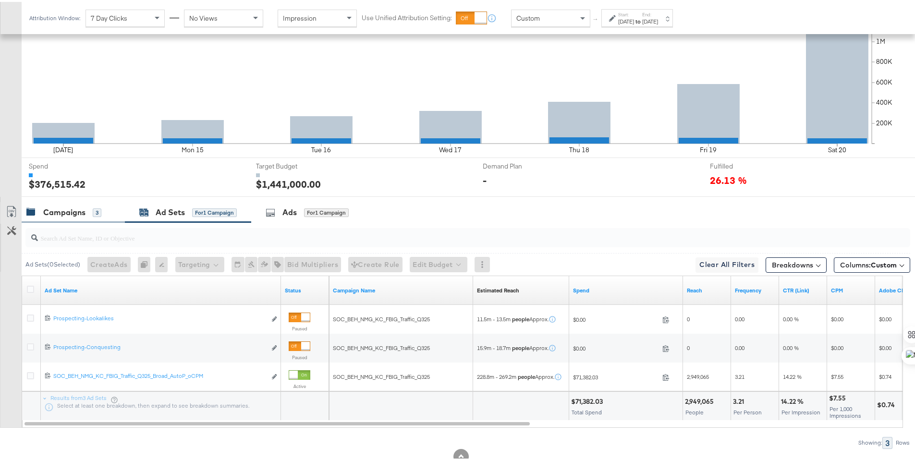
click at [50, 210] on div "Campaigns" at bounding box center [64, 210] width 42 height 11
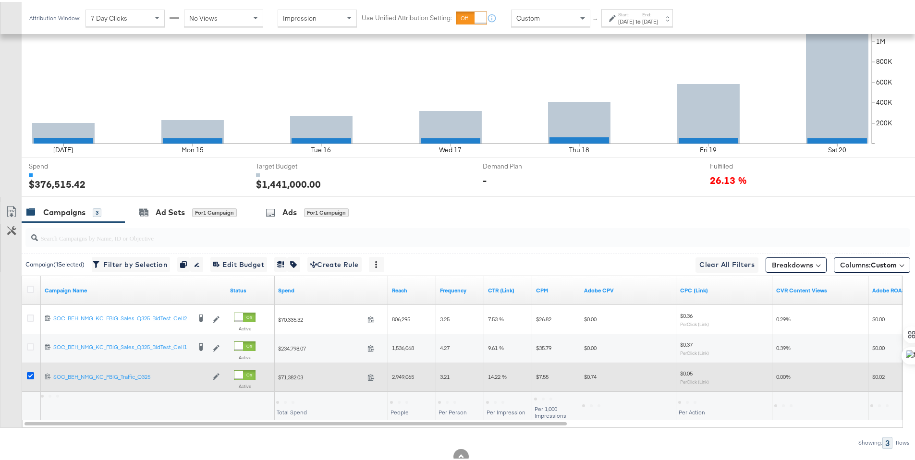
click at [31, 376] on icon at bounding box center [30, 374] width 7 height 7
click at [0, 0] on input "checkbox" at bounding box center [0, 0] width 0 height 0
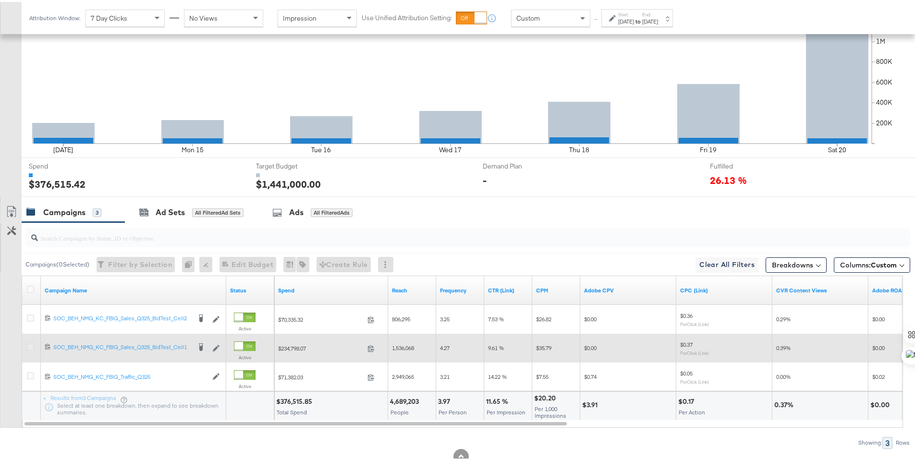
click at [29, 343] on icon at bounding box center [30, 345] width 7 height 7
click at [0, 0] on input "checkbox" at bounding box center [0, 0] width 0 height 0
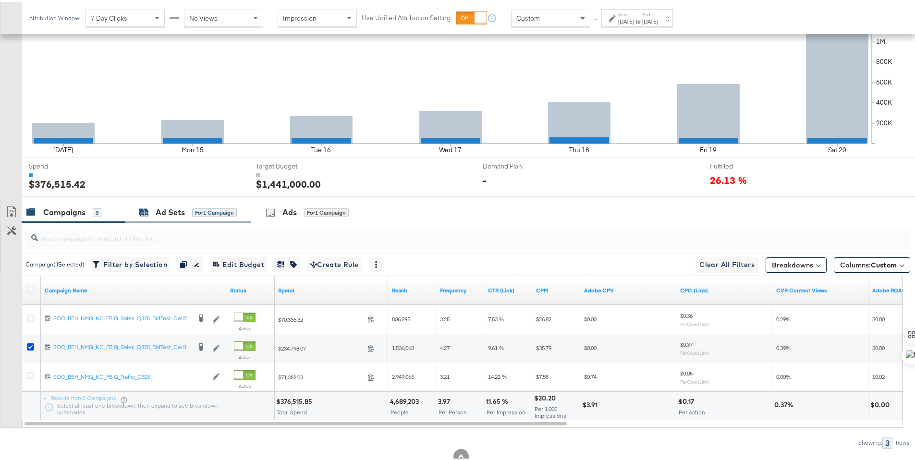
click at [153, 208] on div "Ad Sets for 1 Campaign" at bounding box center [188, 210] width 98 height 11
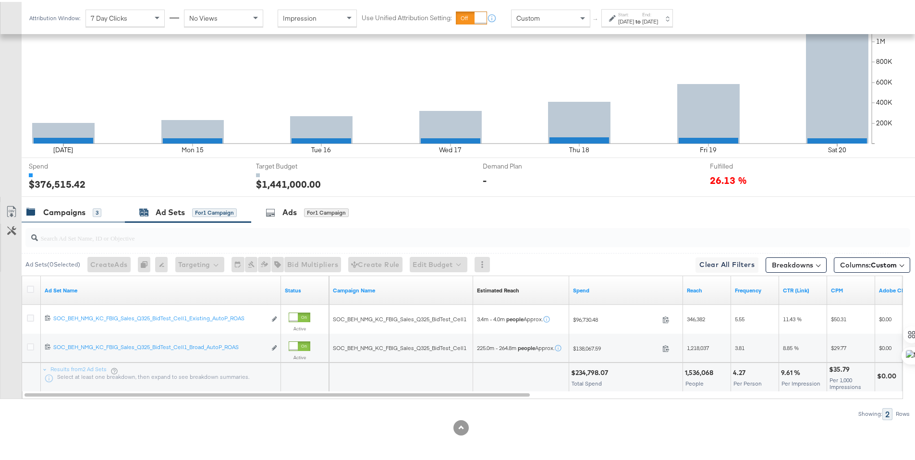
click at [68, 208] on div "Campaigns" at bounding box center [64, 210] width 42 height 11
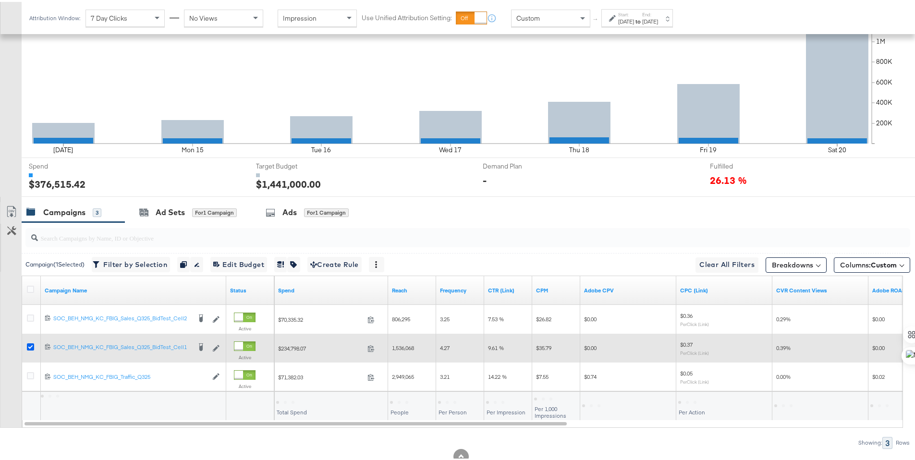
click at [31, 346] on icon at bounding box center [30, 345] width 7 height 7
click at [0, 0] on input "checkbox" at bounding box center [0, 0] width 0 height 0
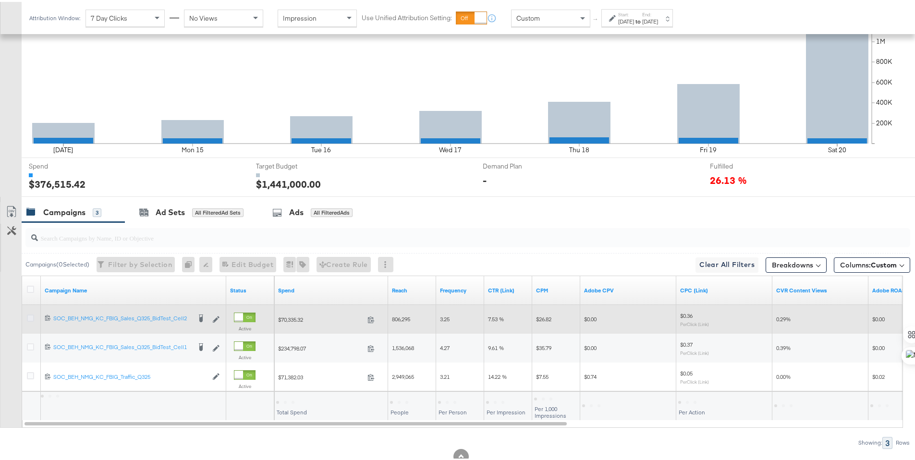
click at [31, 316] on icon at bounding box center [30, 316] width 7 height 7
click at [0, 0] on input "checkbox" at bounding box center [0, 0] width 0 height 0
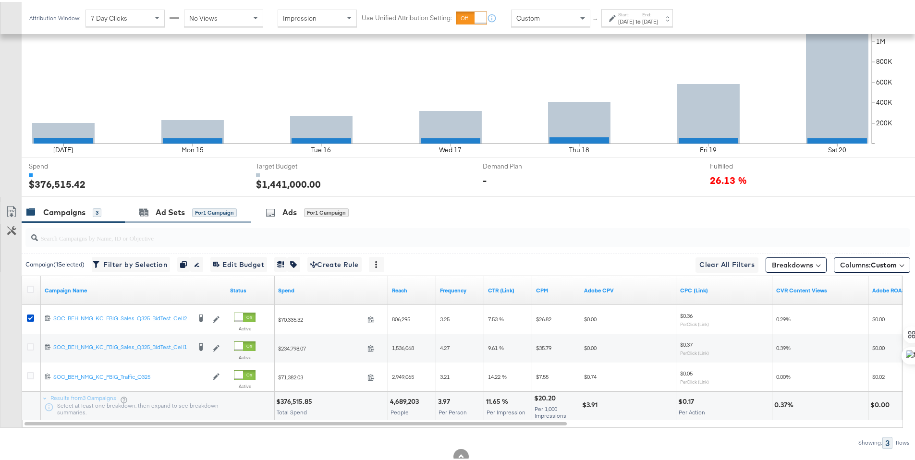
click at [149, 202] on div "Ad Sets for 1 Campaign" at bounding box center [188, 210] width 126 height 21
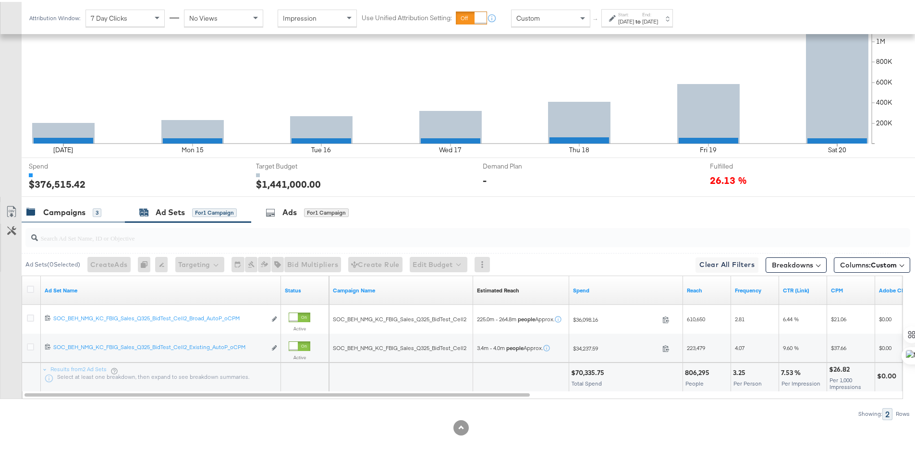
click at [75, 210] on div "Campaigns" at bounding box center [64, 210] width 42 height 11
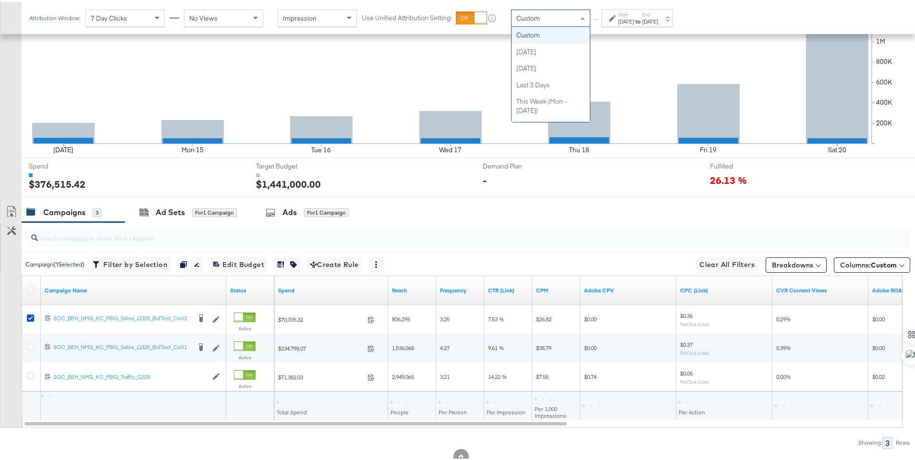
click at [578, 18] on span at bounding box center [584, 16] width 12 height 16
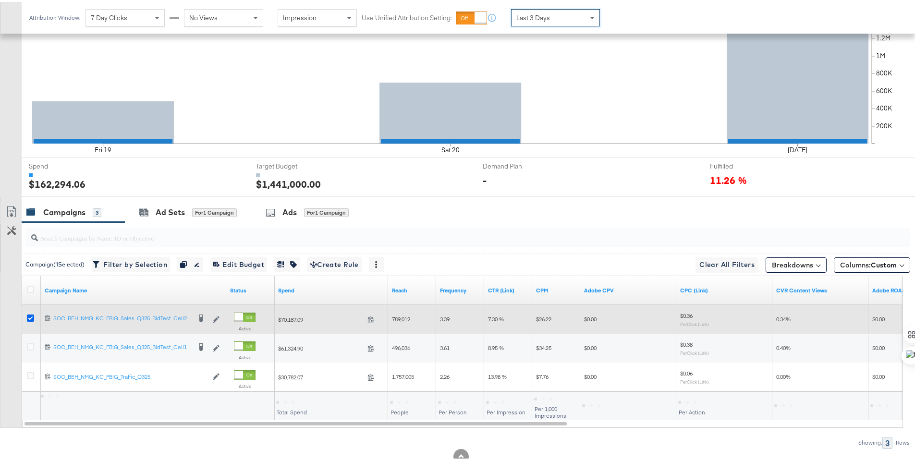
click at [30, 319] on icon at bounding box center [30, 316] width 7 height 7
click at [0, 0] on input "checkbox" at bounding box center [0, 0] width 0 height 0
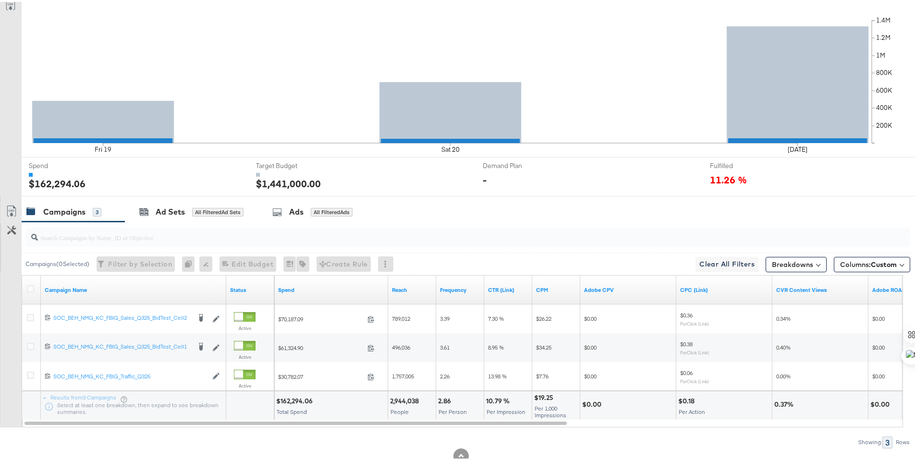
scroll to position [0, 0]
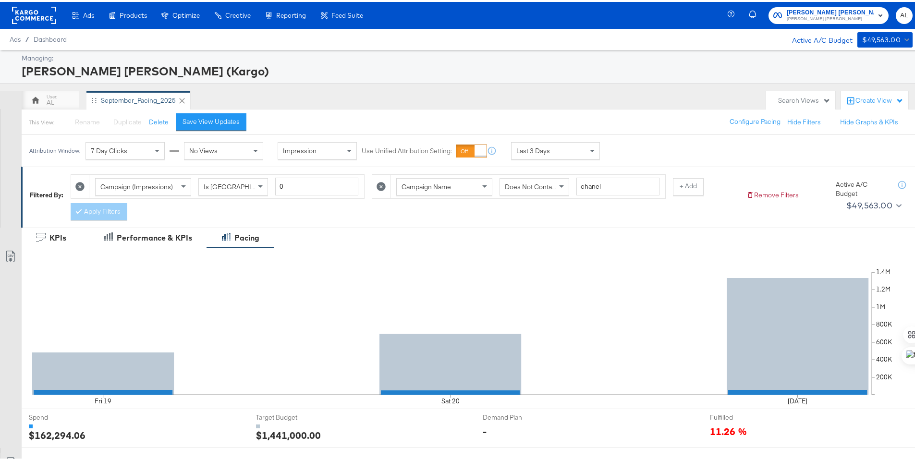
click at [30, 12] on rect at bounding box center [34, 13] width 44 height 17
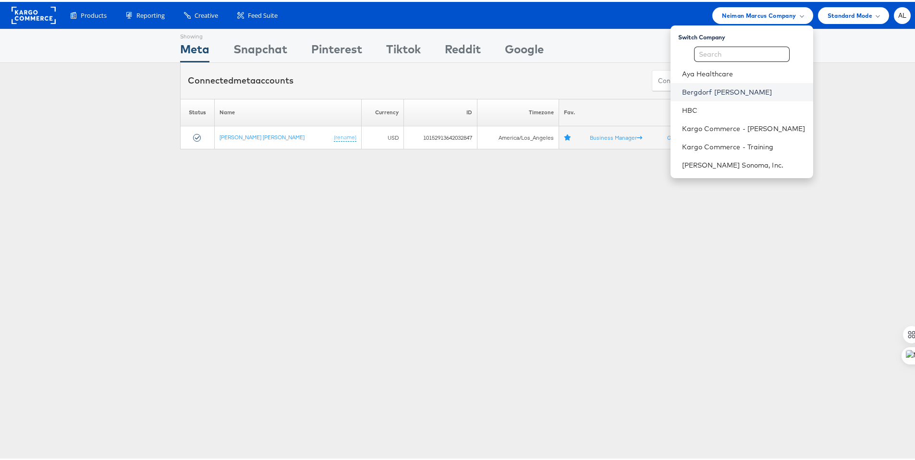
click at [692, 93] on link "Bergdorf [PERSON_NAME]" at bounding box center [744, 91] width 124 height 10
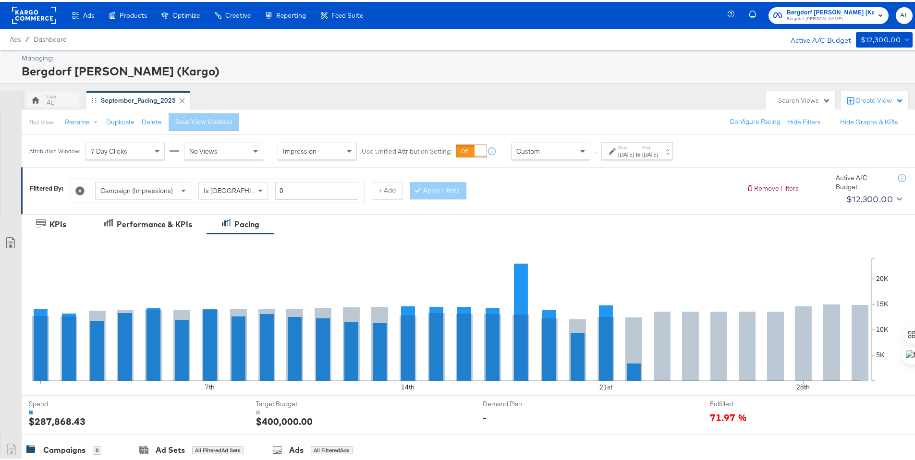
click at [582, 154] on span at bounding box center [584, 149] width 12 height 16
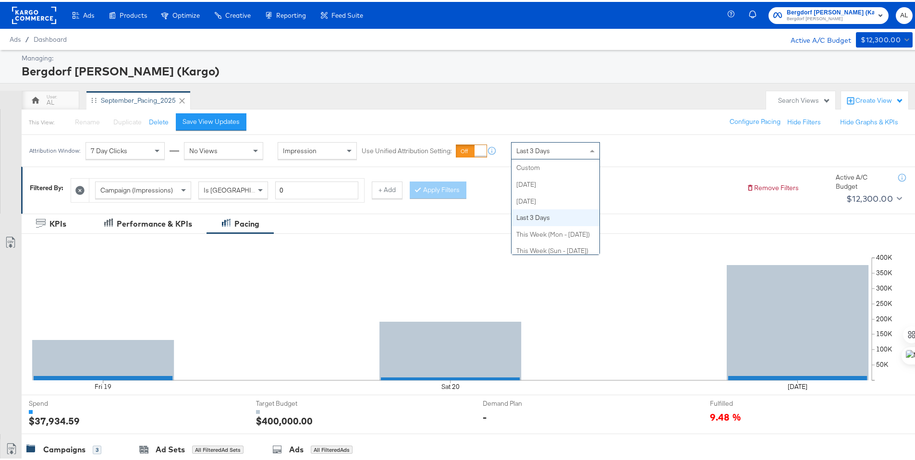
click at [566, 154] on div "Last 3 Days" at bounding box center [556, 149] width 88 height 16
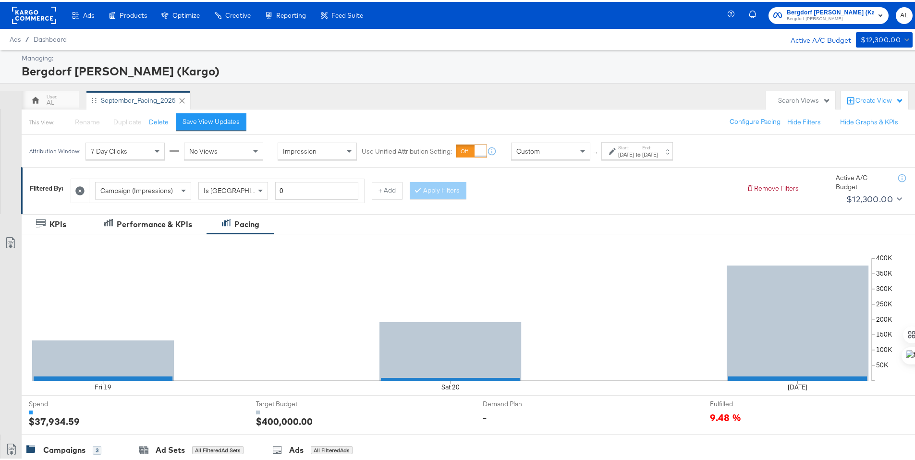
click at [634, 150] on div "[DATE]" at bounding box center [626, 153] width 16 height 8
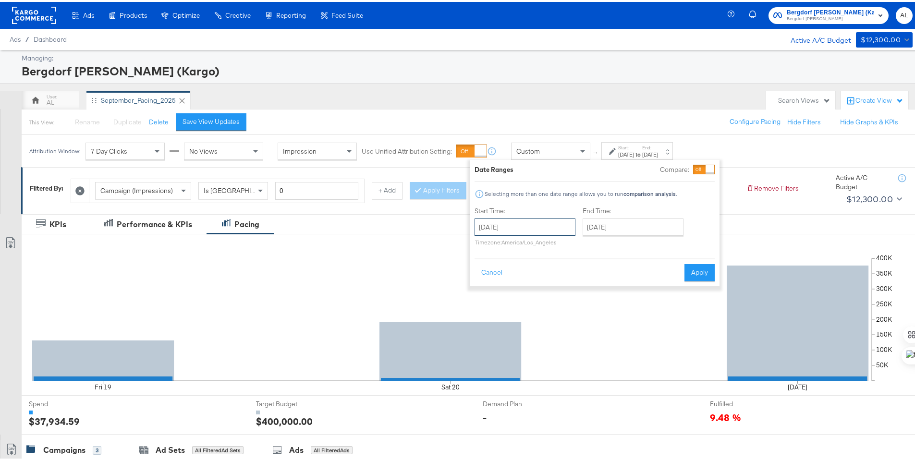
click at [556, 223] on input "[DATE]" at bounding box center [525, 225] width 101 height 17
click at [485, 302] on td "14" at bounding box center [486, 300] width 16 height 13
type input "[DATE]"
click at [604, 231] on input "[DATE]" at bounding box center [631, 225] width 101 height 17
click at [692, 303] on td "20" at bounding box center [690, 300] width 16 height 13
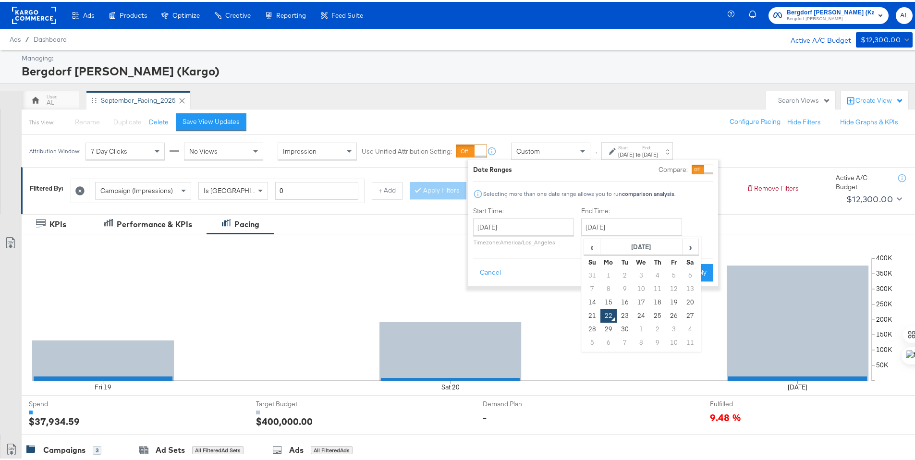
type input "[DATE]"
click at [701, 277] on button "Apply" at bounding box center [696, 270] width 30 height 17
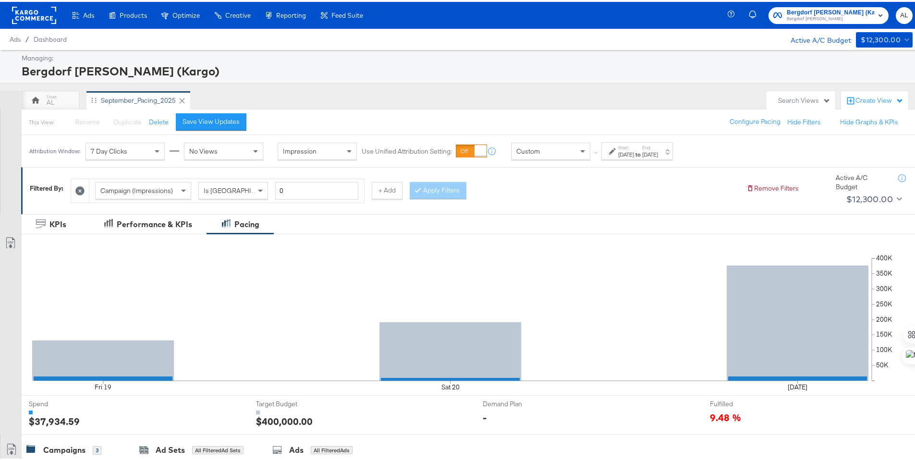
scroll to position [238, 0]
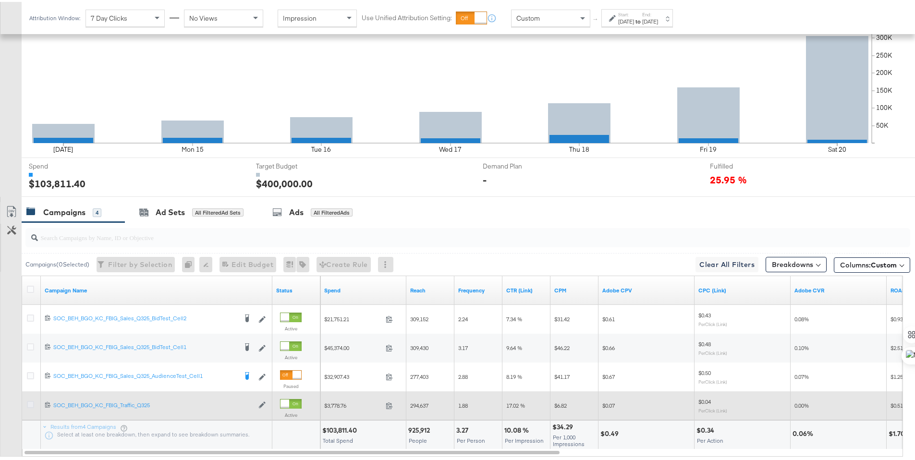
click at [29, 402] on icon at bounding box center [30, 402] width 7 height 7
click at [0, 0] on input "checkbox" at bounding box center [0, 0] width 0 height 0
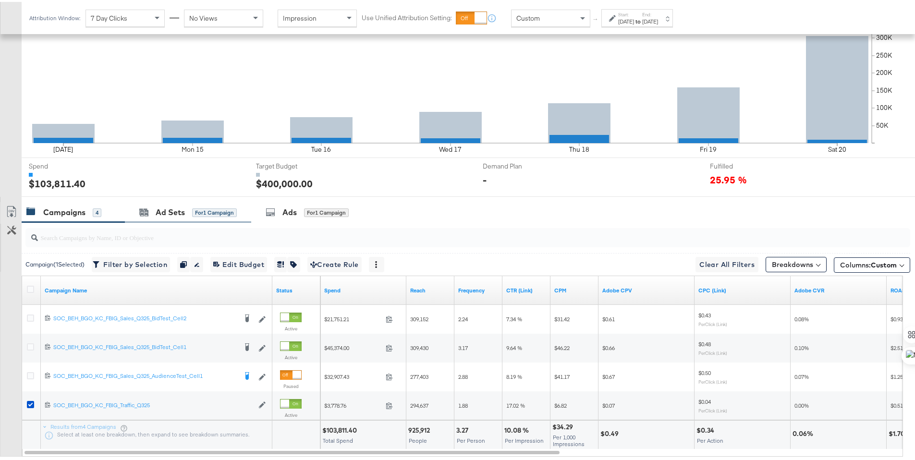
click at [164, 217] on div "Ad Sets for 1 Campaign" at bounding box center [188, 210] width 126 height 21
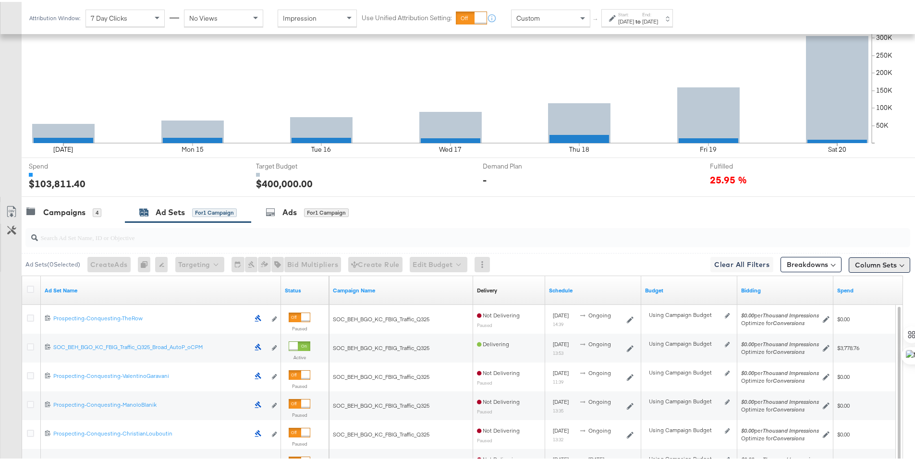
click at [877, 266] on button "Column Sets" at bounding box center [880, 263] width 62 height 15
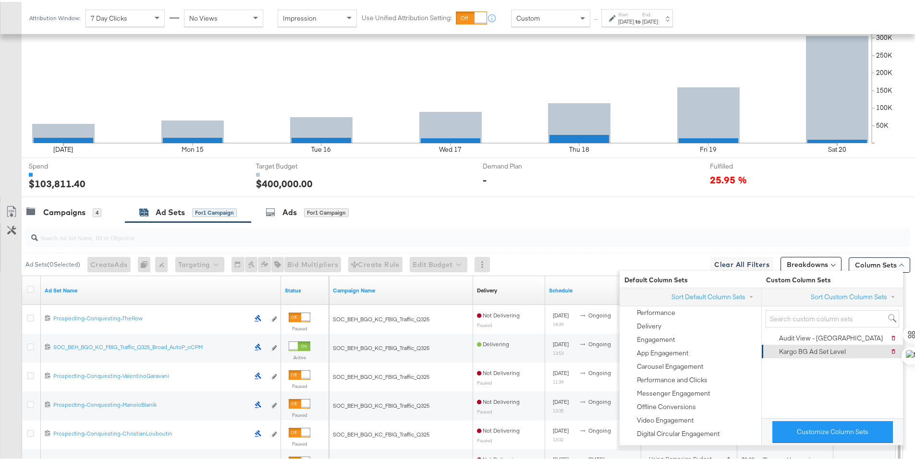
click at [841, 351] on div "Kargo BG Ad Set Level" at bounding box center [812, 350] width 67 height 9
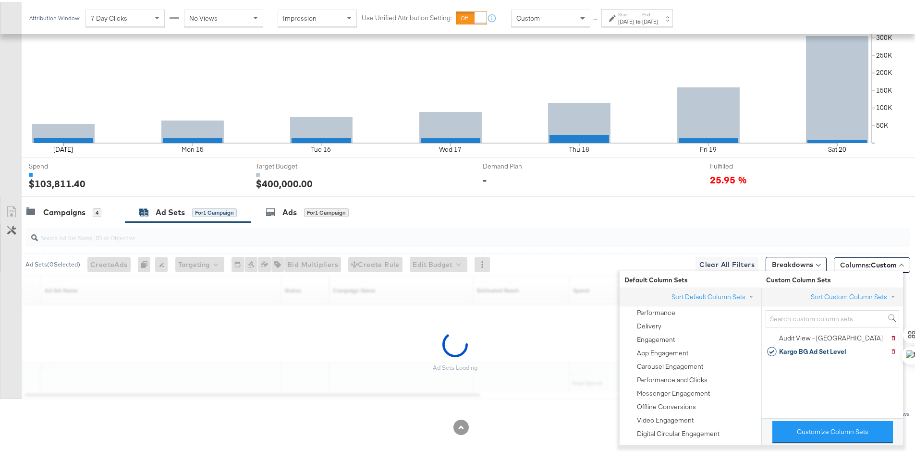
click at [883, 201] on div "Campaigns 4 Ad Sets for 1 Campaign Ads for 1 Campaign" at bounding box center [472, 210] width 901 height 21
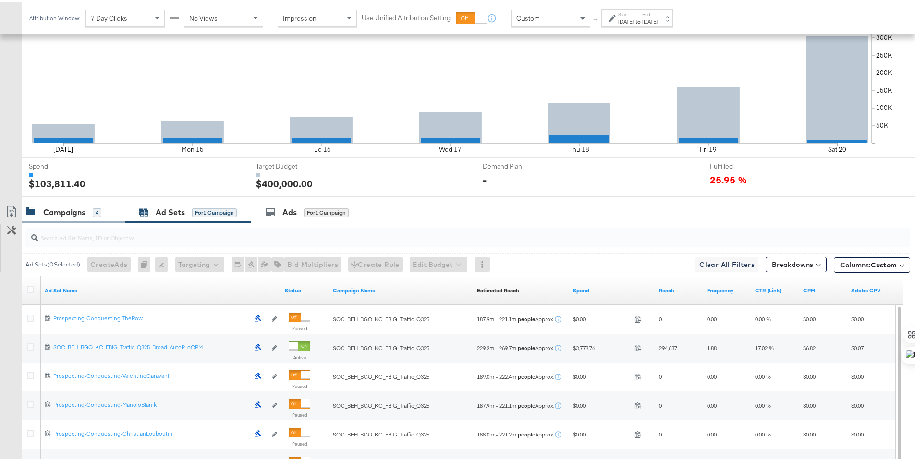
click at [67, 212] on div "Campaigns" at bounding box center [64, 210] width 42 height 11
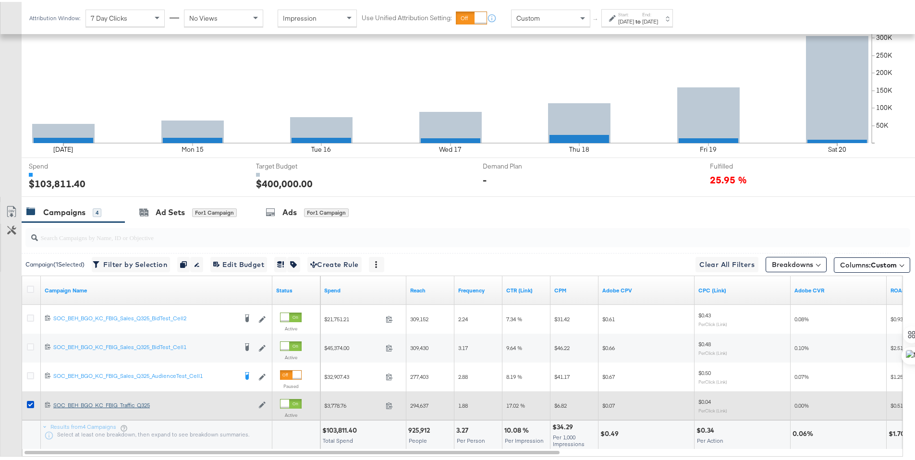
drag, startPoint x: 54, startPoint y: 399, endPoint x: 107, endPoint y: 399, distance: 52.9
click at [107, 399] on div "120220713907400614 SOC_BEH_BGO_KC_FBIG_Traffic_Q325 SOC_BEH_BGO_KC_FBIG_Traffic…" at bounding box center [157, 404] width 232 height 16
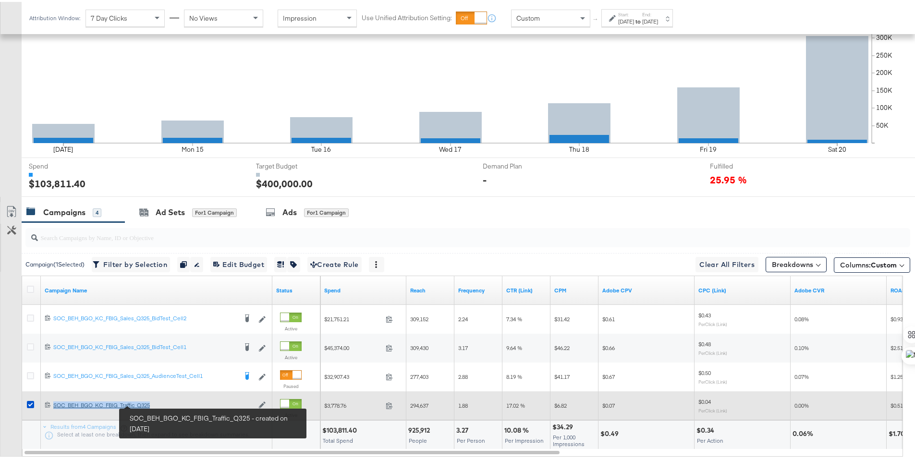
drag, startPoint x: 157, startPoint y: 396, endPoint x: 155, endPoint y: 403, distance: 7.4
click at [155, 403] on div "120220713907400614 SOC_BEH_BGO_KC_FBIG_Traffic_Q325 SOC_BEH_BGO_KC_FBIG_Traffic…" at bounding box center [157, 404] width 232 height 16
copy div "SOC_BEH_BGO_KC_FBIG_Traffic_Q325"
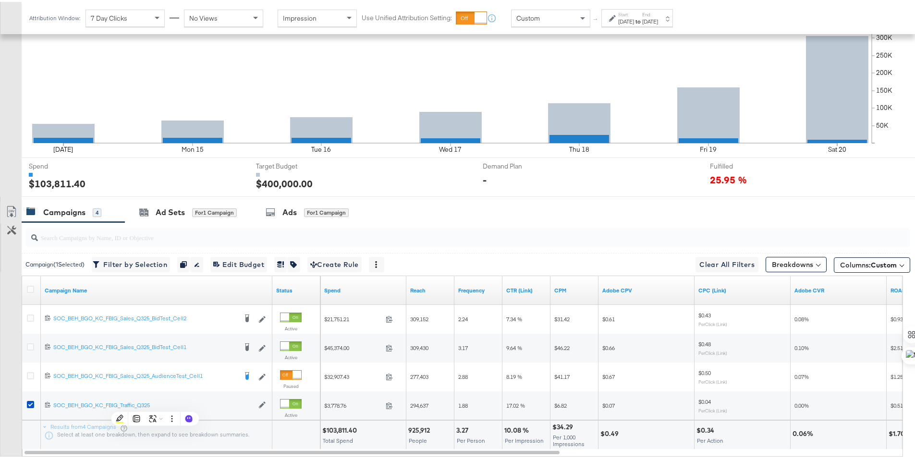
click at [73, 216] on div "Campaigns 4" at bounding box center [73, 210] width 103 height 21
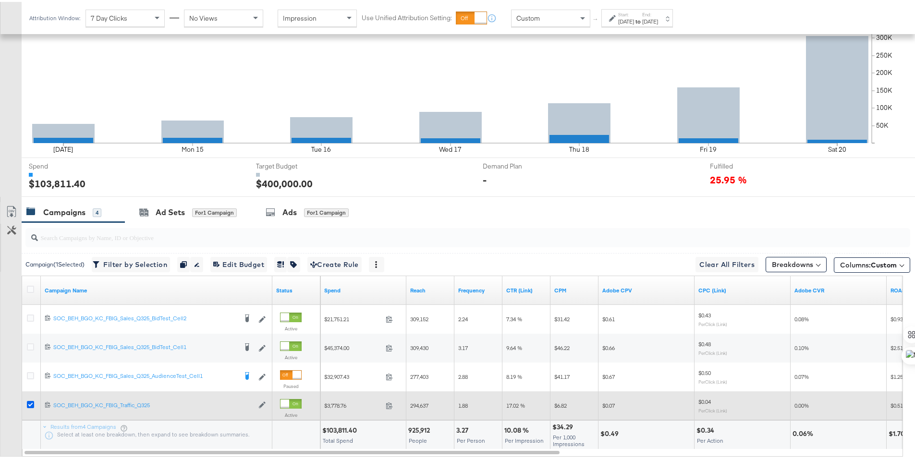
click at [27, 399] on icon at bounding box center [30, 402] width 7 height 7
click at [0, 0] on input "checkbox" at bounding box center [0, 0] width 0 height 0
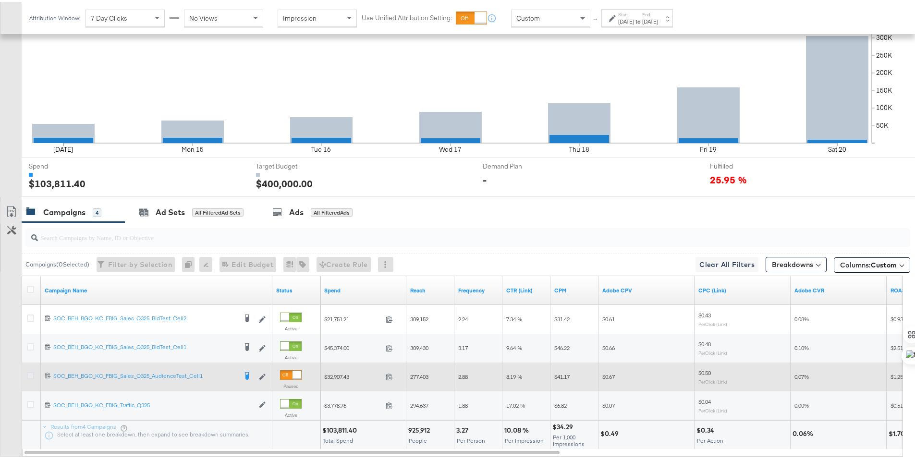
click at [28, 374] on icon at bounding box center [30, 374] width 7 height 7
click at [0, 0] on input "checkbox" at bounding box center [0, 0] width 0 height 0
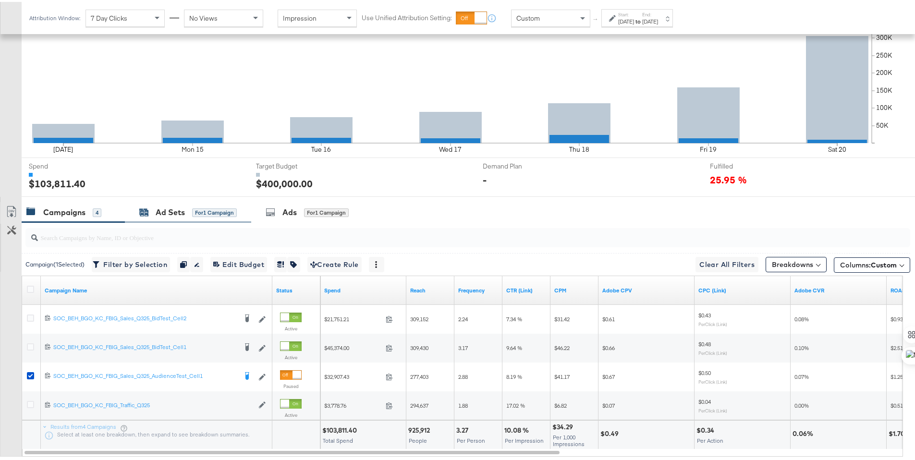
click at [175, 210] on div "Ad Sets" at bounding box center [170, 210] width 29 height 11
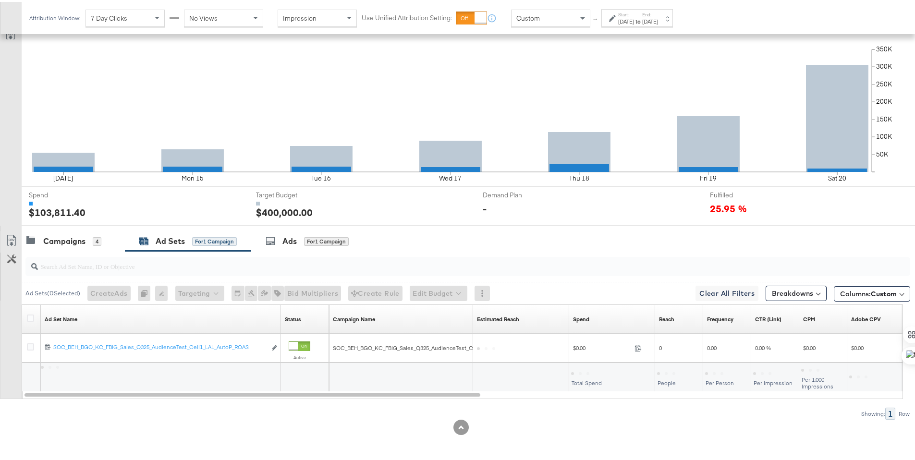
scroll to position [209, 0]
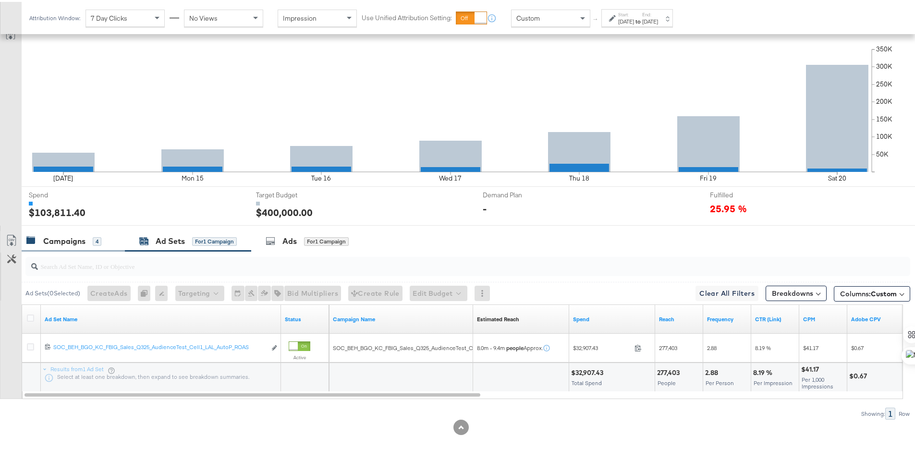
click at [53, 240] on div "Campaigns" at bounding box center [64, 239] width 42 height 11
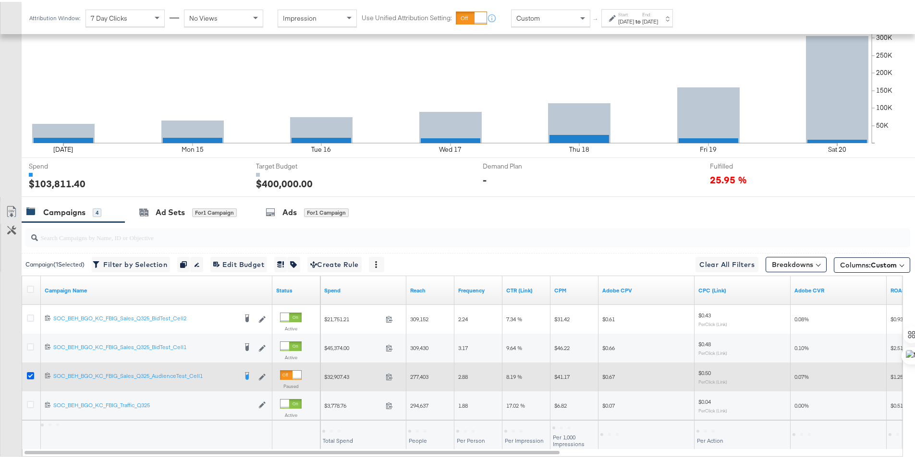
click at [30, 373] on icon at bounding box center [30, 374] width 7 height 7
click at [0, 0] on input "checkbox" at bounding box center [0, 0] width 0 height 0
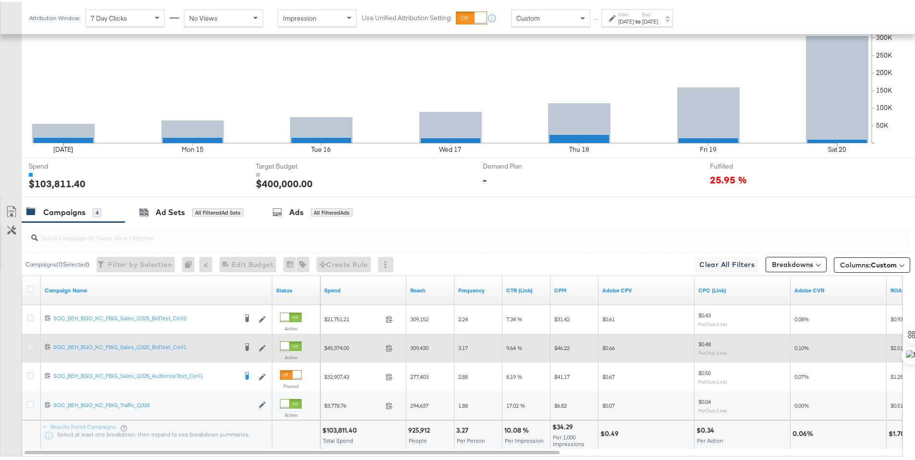
click at [31, 345] on icon at bounding box center [30, 345] width 7 height 7
click at [0, 0] on input "checkbox" at bounding box center [0, 0] width 0 height 0
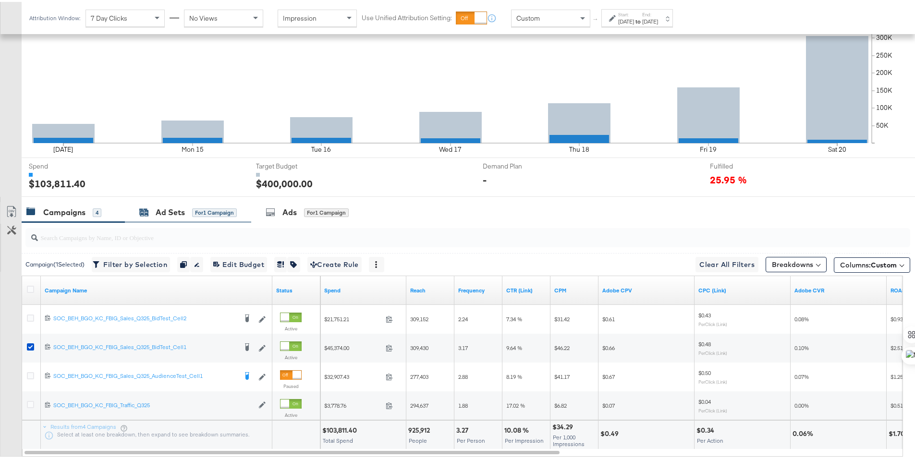
click at [164, 210] on div "Ad Sets" at bounding box center [170, 210] width 29 height 11
